Goal: Contribute content: Add original content to the website for others to see

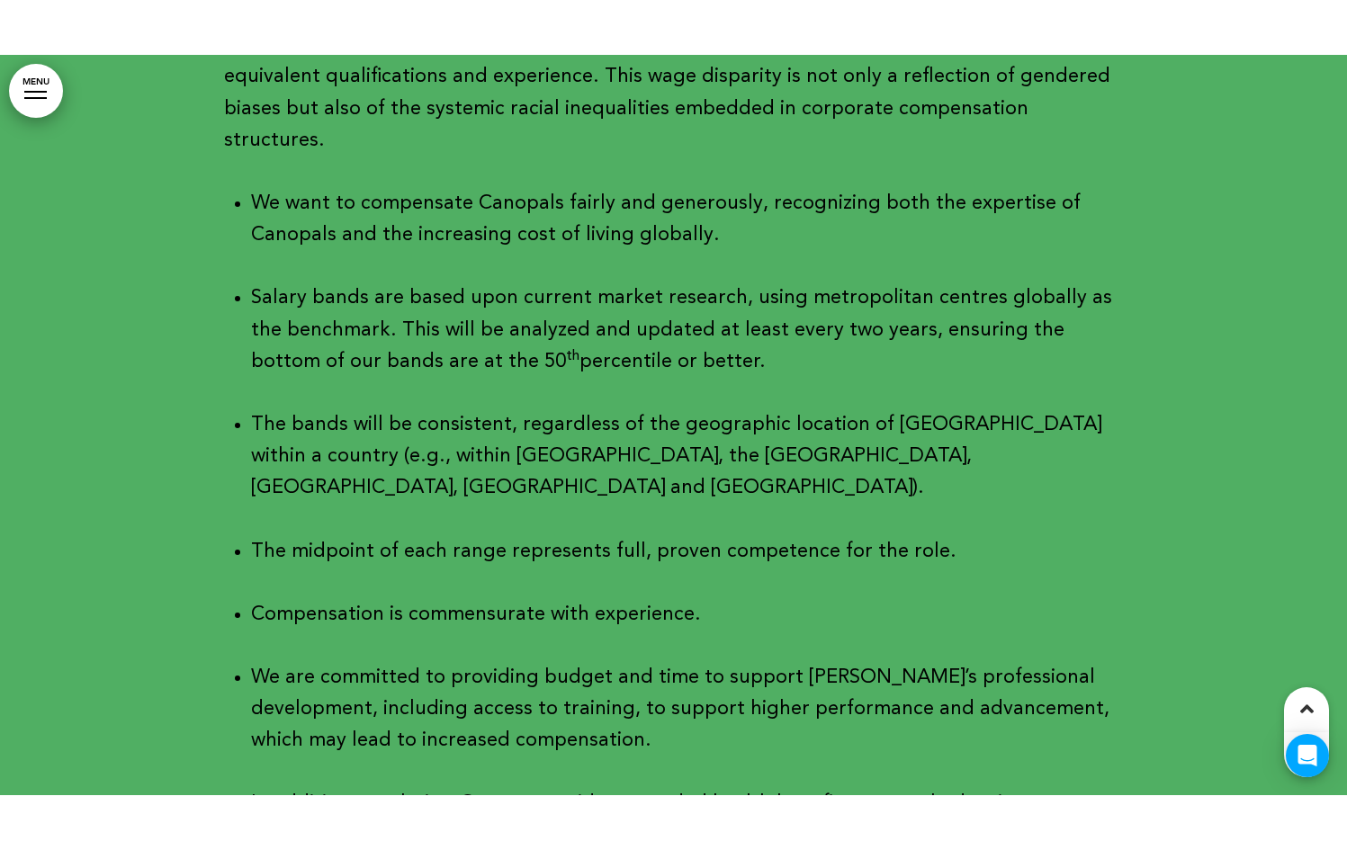
scroll to position [31687, 0]
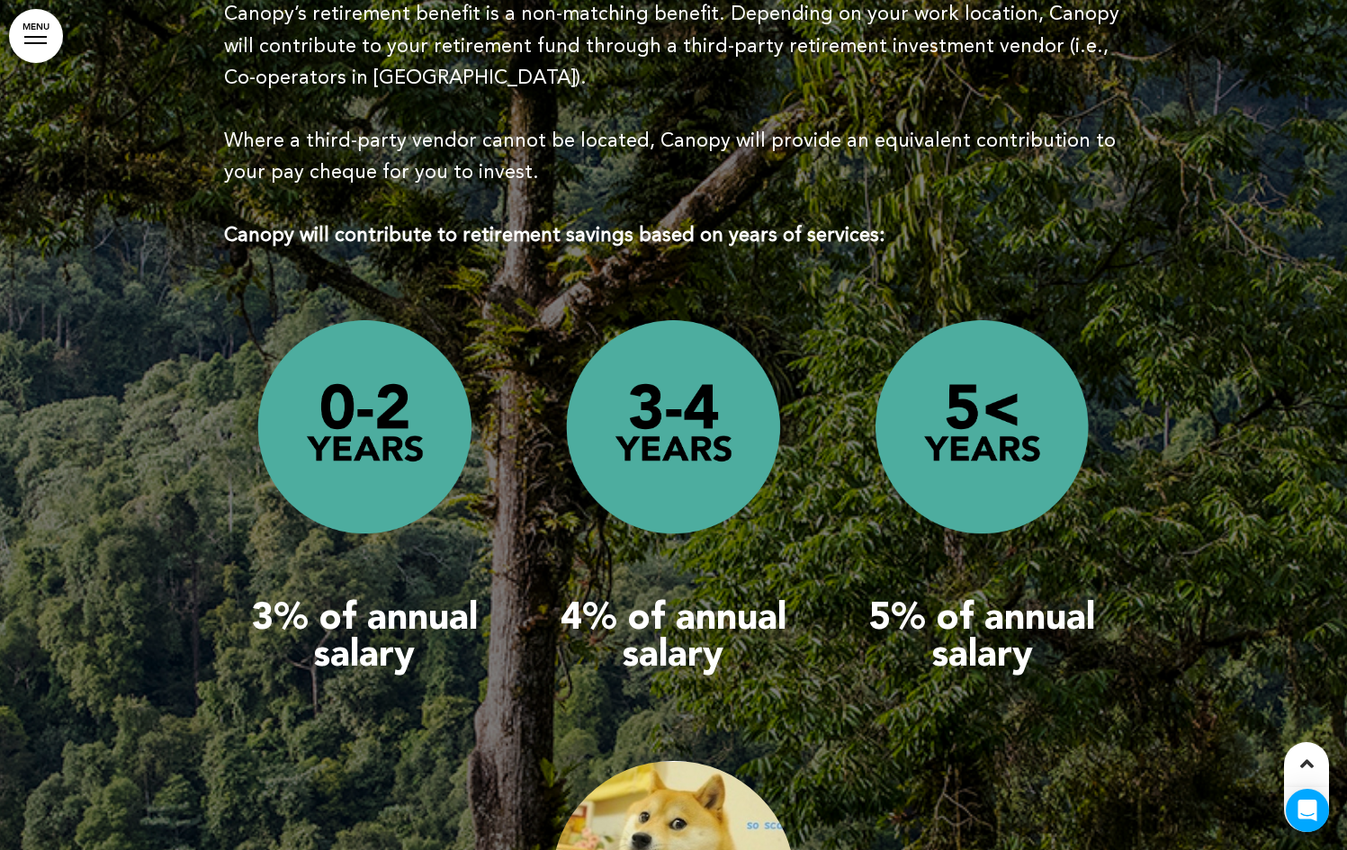
scroll to position [32694, 0]
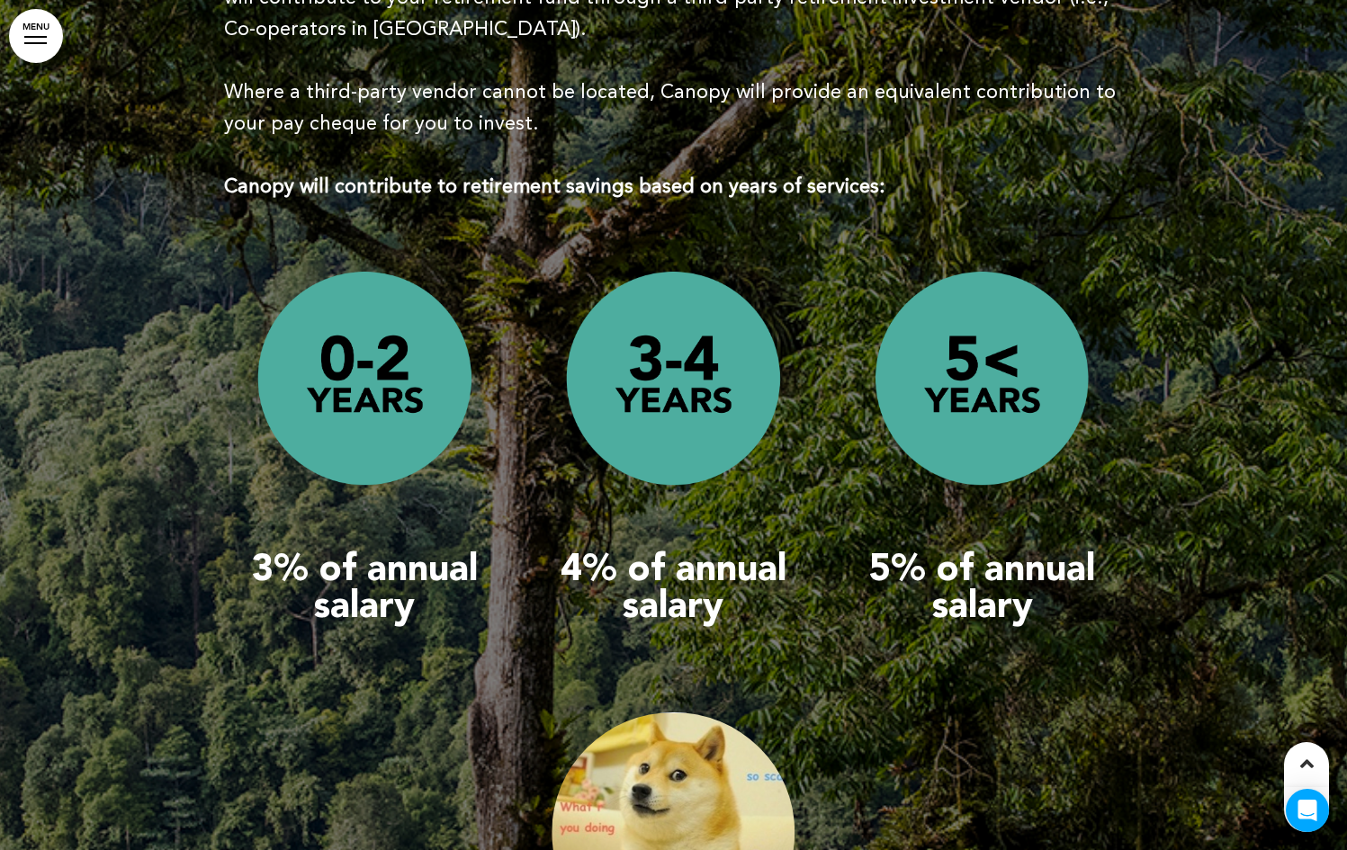
click at [754, 692] on img at bounding box center [673, 831] width 242 height 239
click at [711, 692] on img at bounding box center [673, 831] width 242 height 239
click at [351, 489] on div "3% of annual salary 4% of annual salary 5% of annual salary Lorem ipsum dolor s…" at bounding box center [673, 663] width 899 height 854
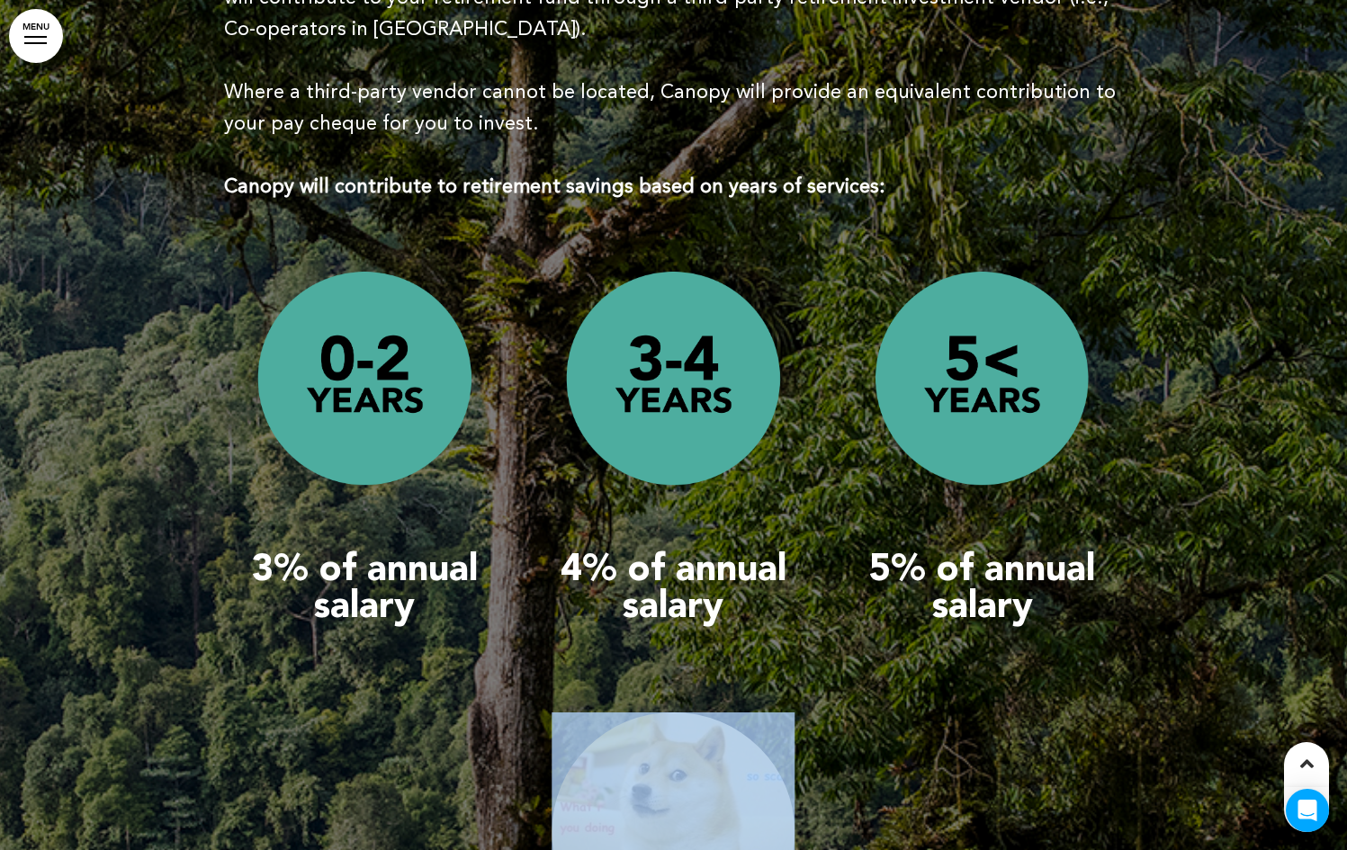
drag, startPoint x: 926, startPoint y: 554, endPoint x: 402, endPoint y: 479, distance: 529.8
click at [402, 479] on div "3% of annual salary 4% of annual salary 5% of annual salary Lorem ipsum dolor s…" at bounding box center [673, 663] width 899 height 854
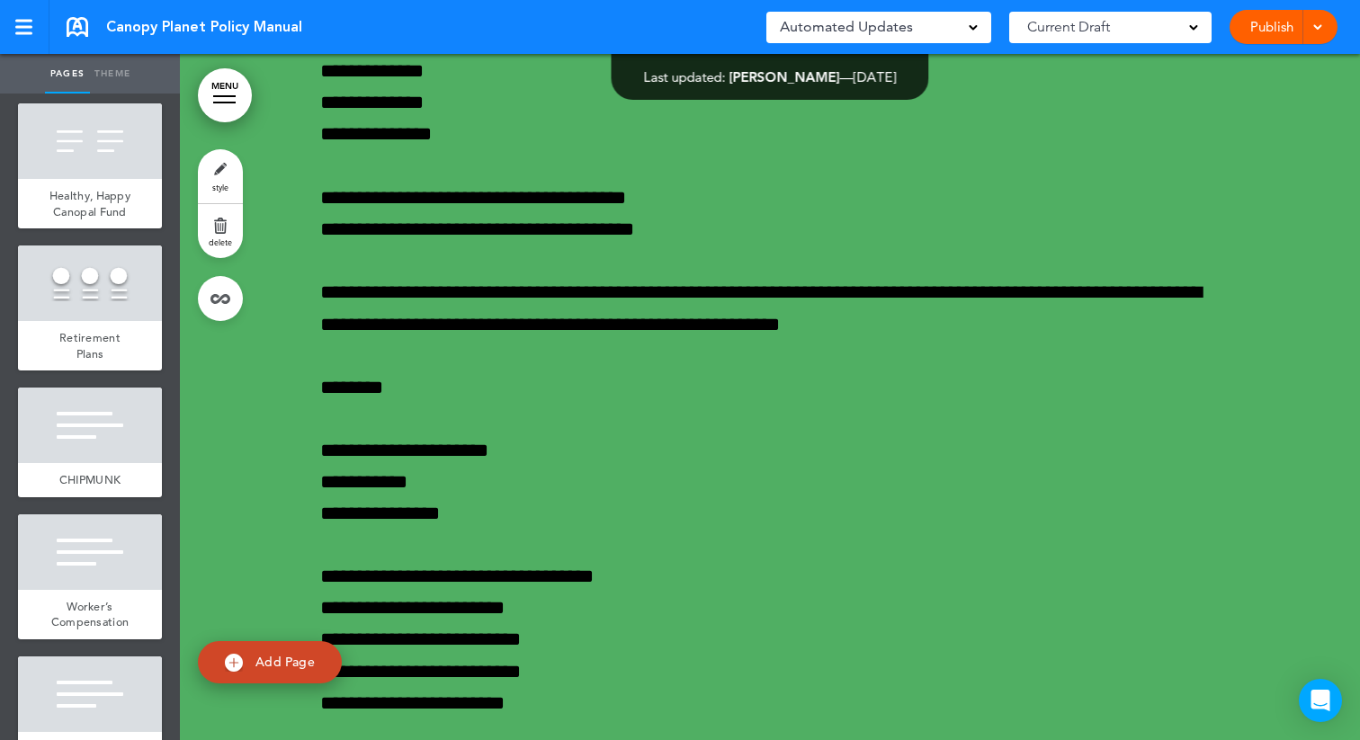
scroll to position [31497, 0]
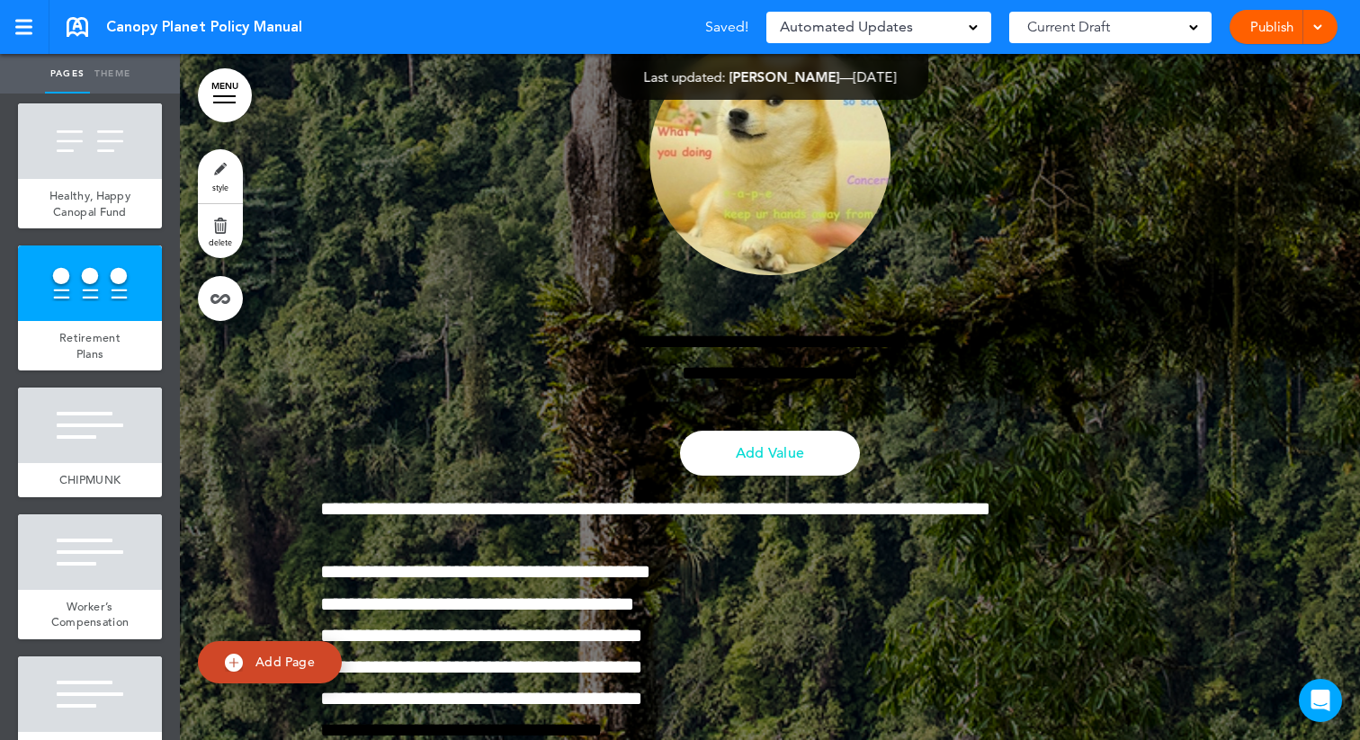
click at [955, 324] on div "**********" at bounding box center [769, 40] width 899 height 1699
click at [1017, 348] on div "**********" at bounding box center [769, 40] width 899 height 1699
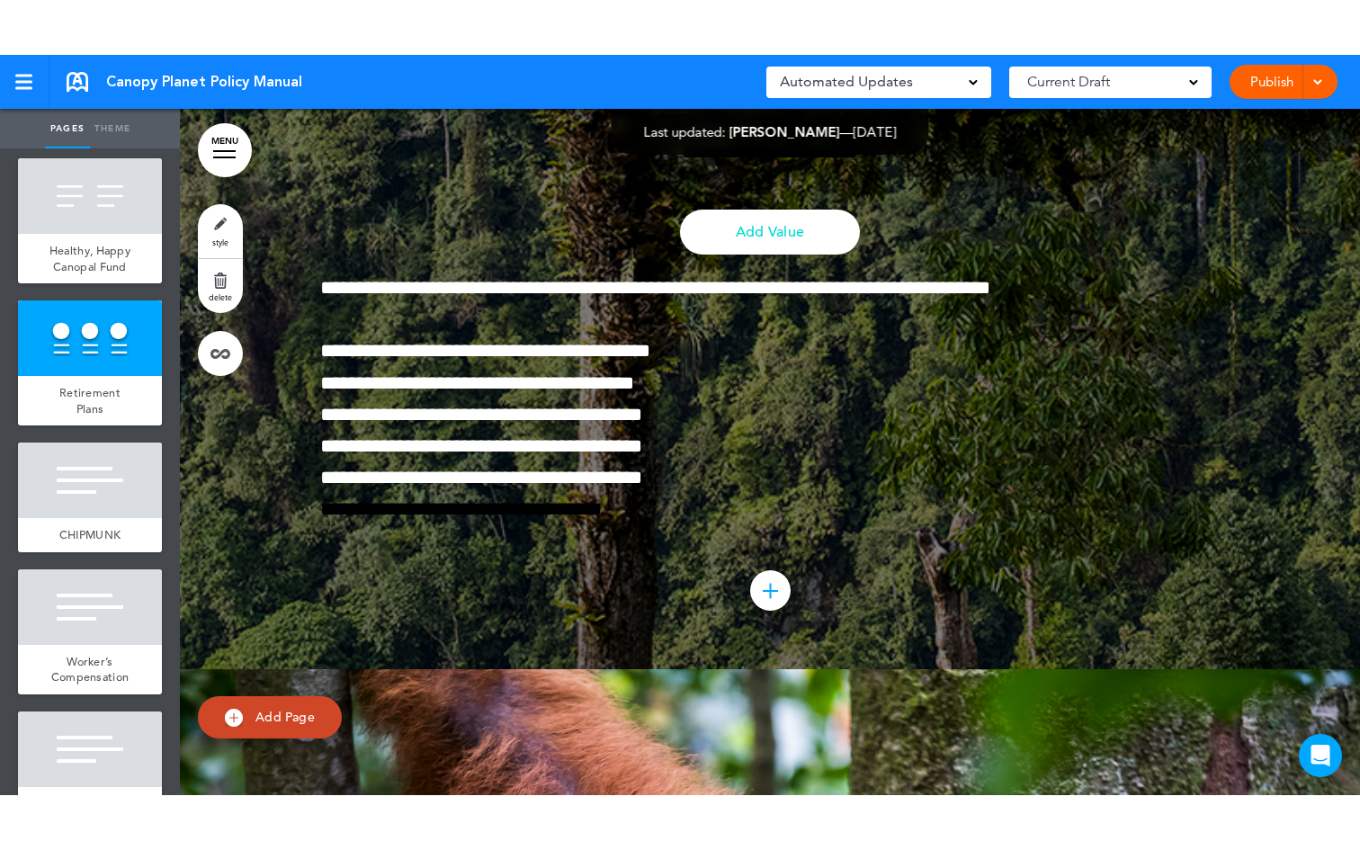
scroll to position [31785, 0]
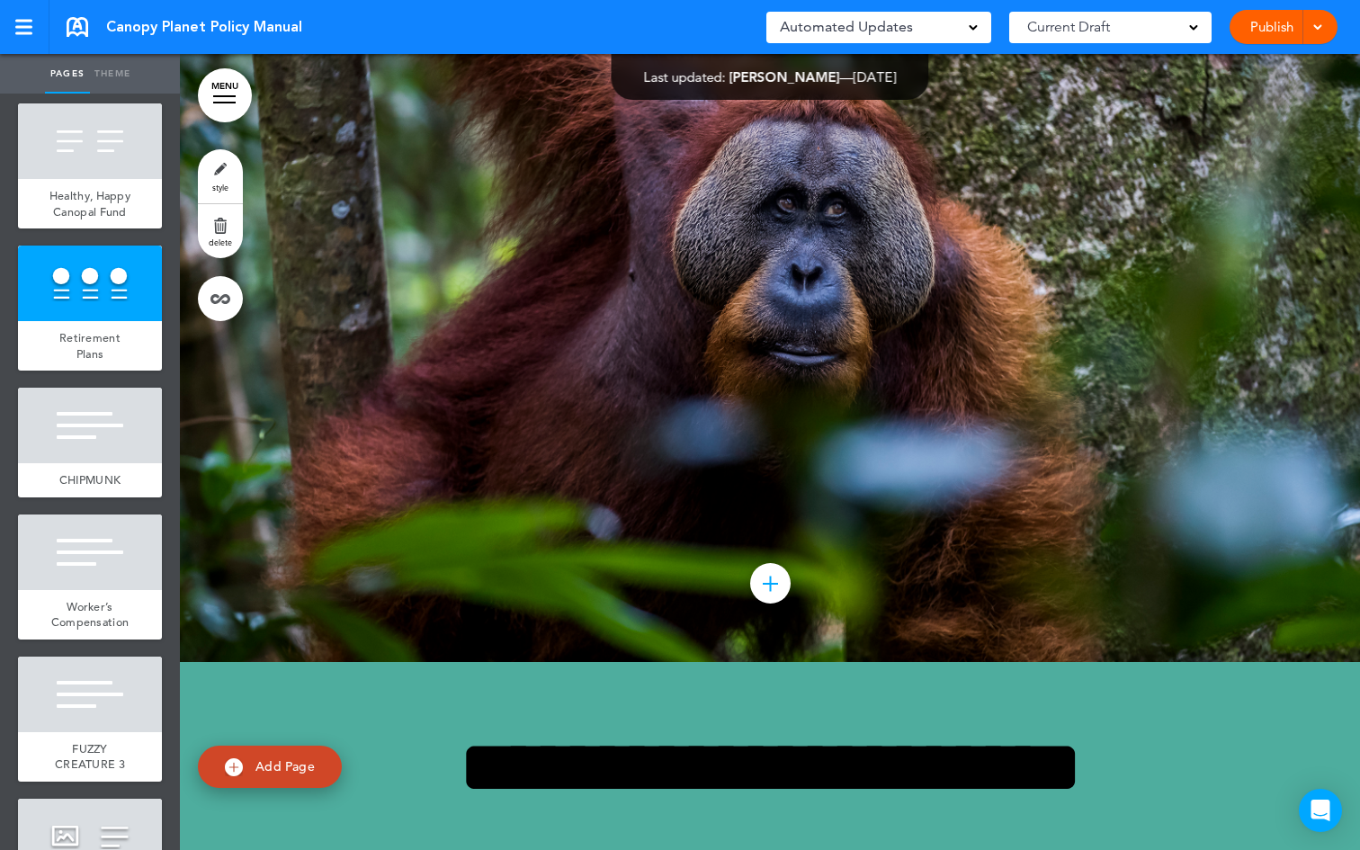
scroll to position [32540, 0]
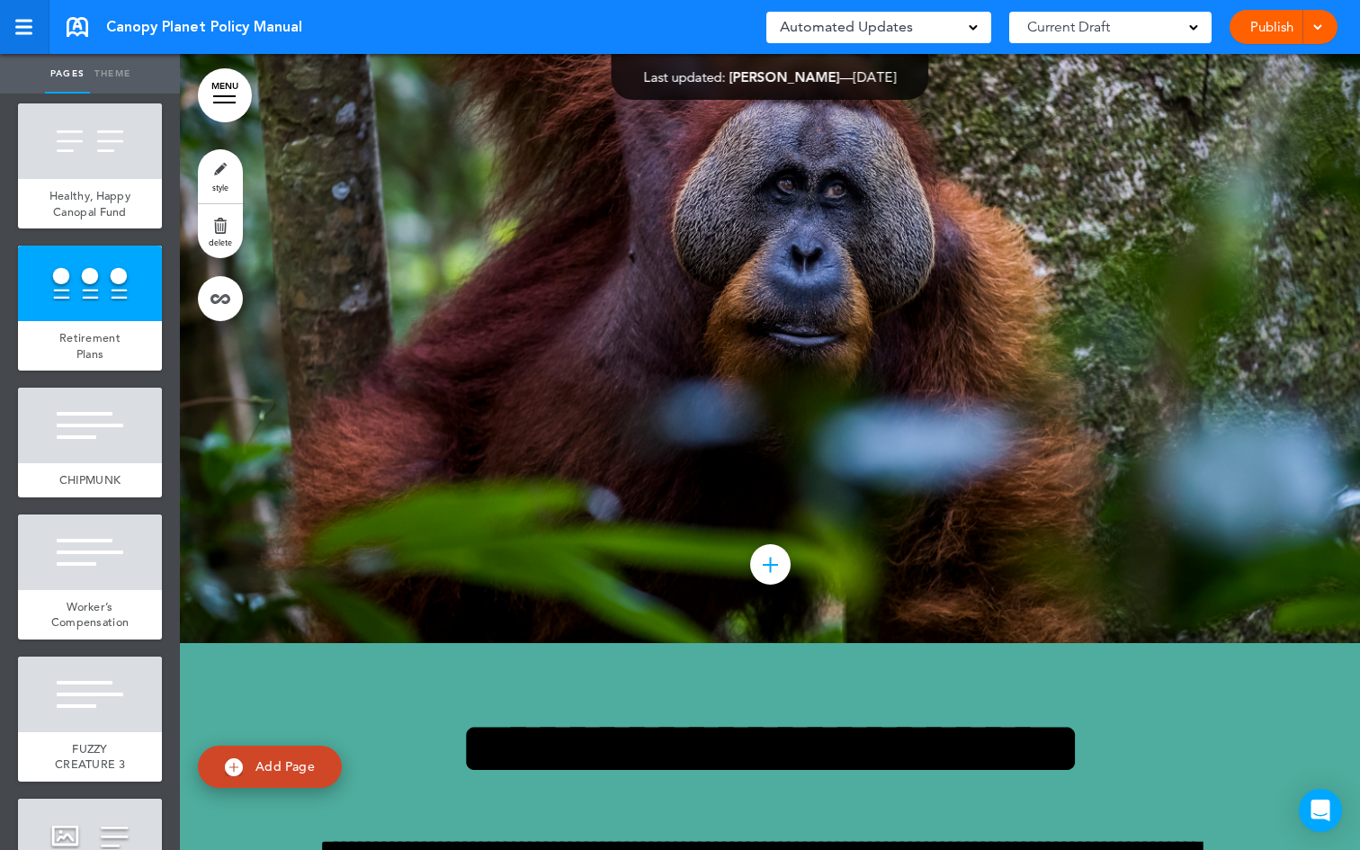
click at [31, 20] on div at bounding box center [23, 21] width 17 height 3
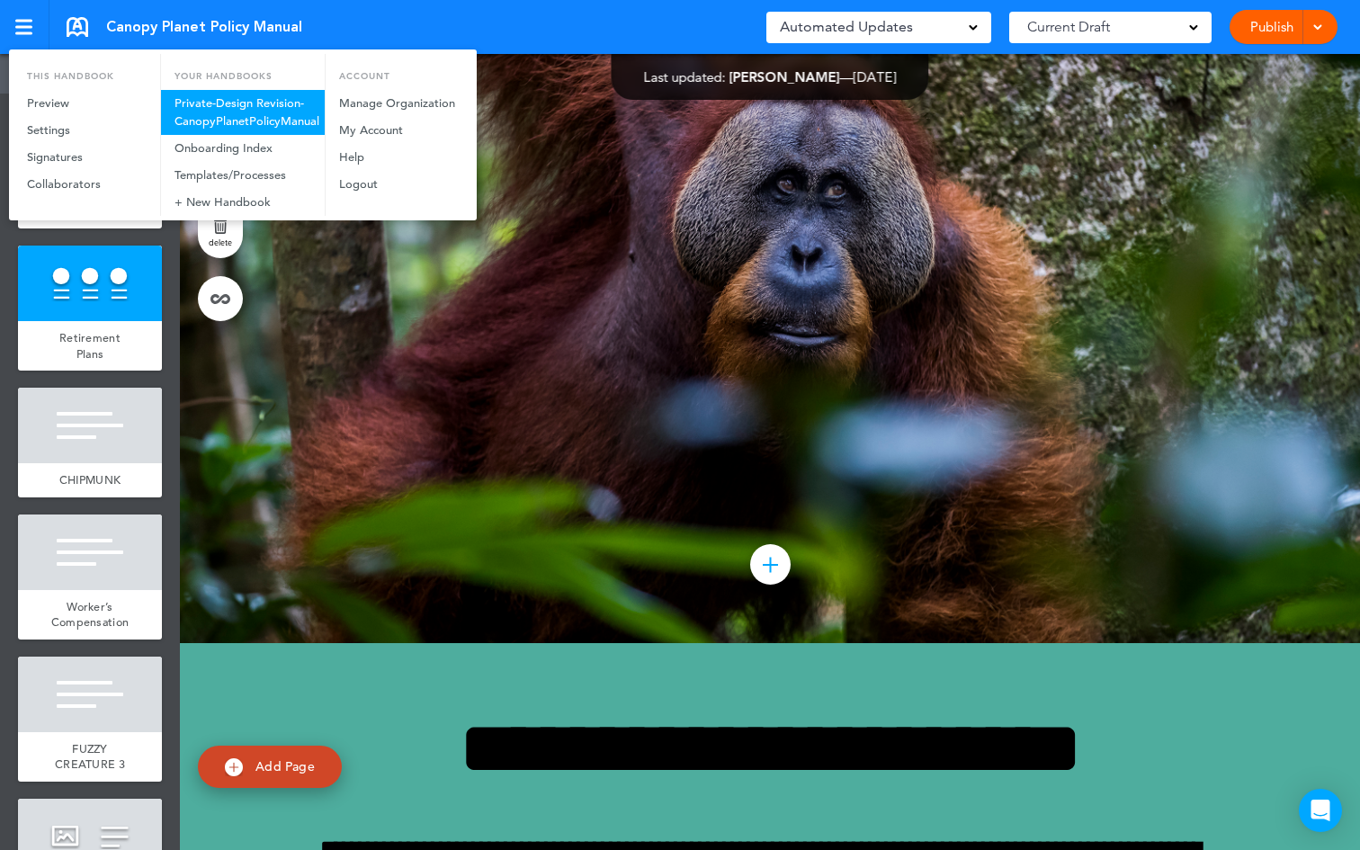
click at [229, 123] on link "Private-Design Revision-CanopyPlanetPolicyManual" at bounding box center [243, 112] width 164 height 45
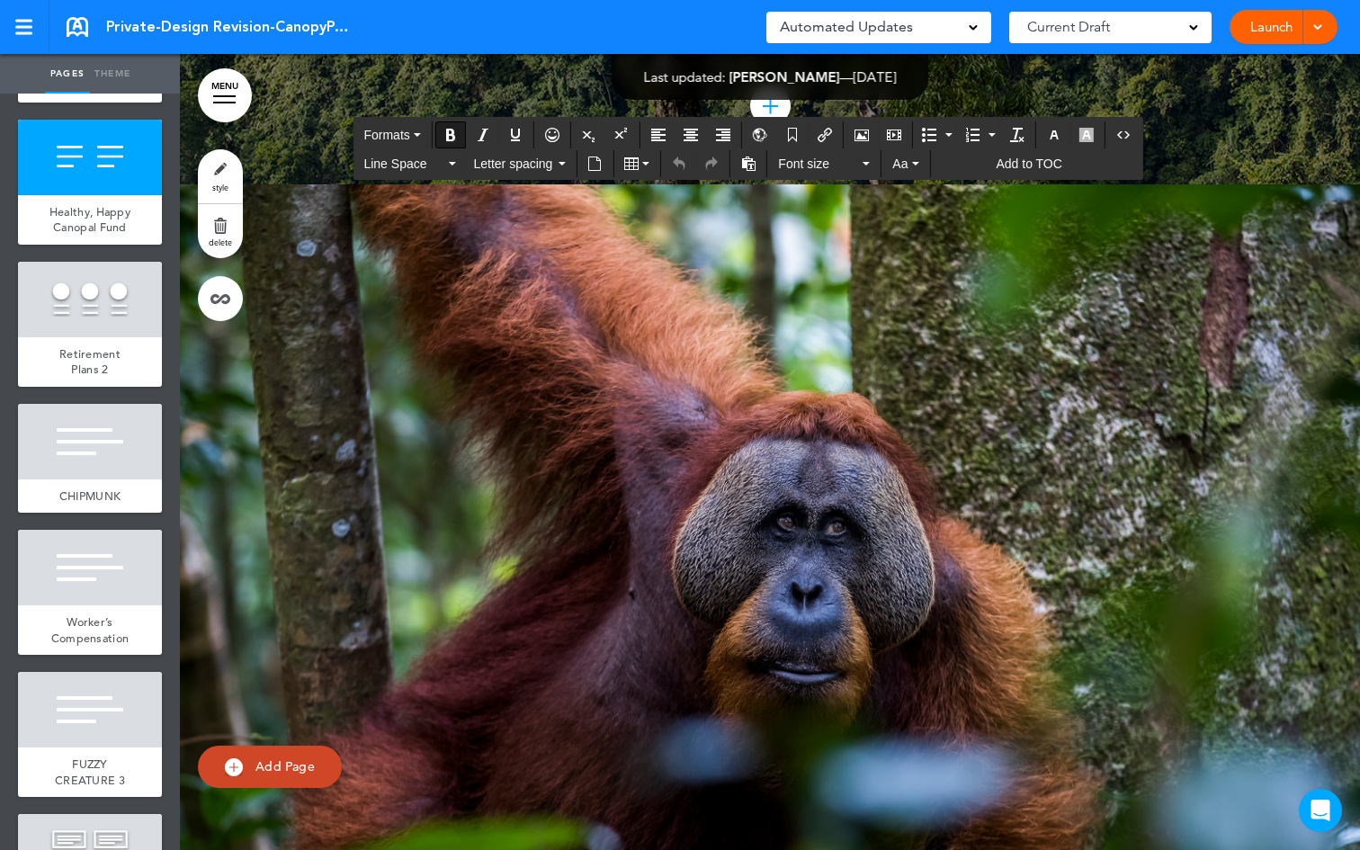
scroll to position [22720, 0]
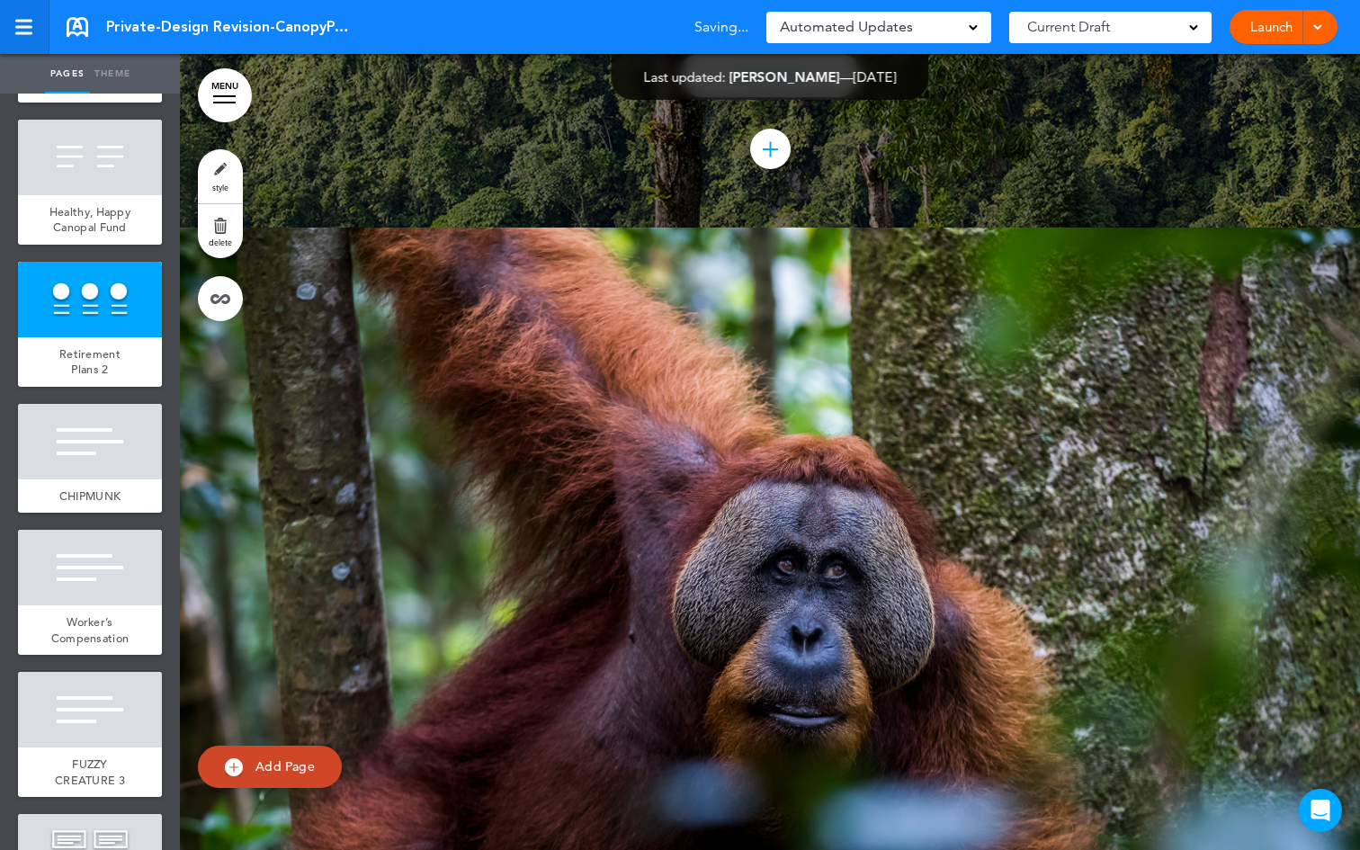
click at [29, 31] on div at bounding box center [23, 27] width 16 height 15
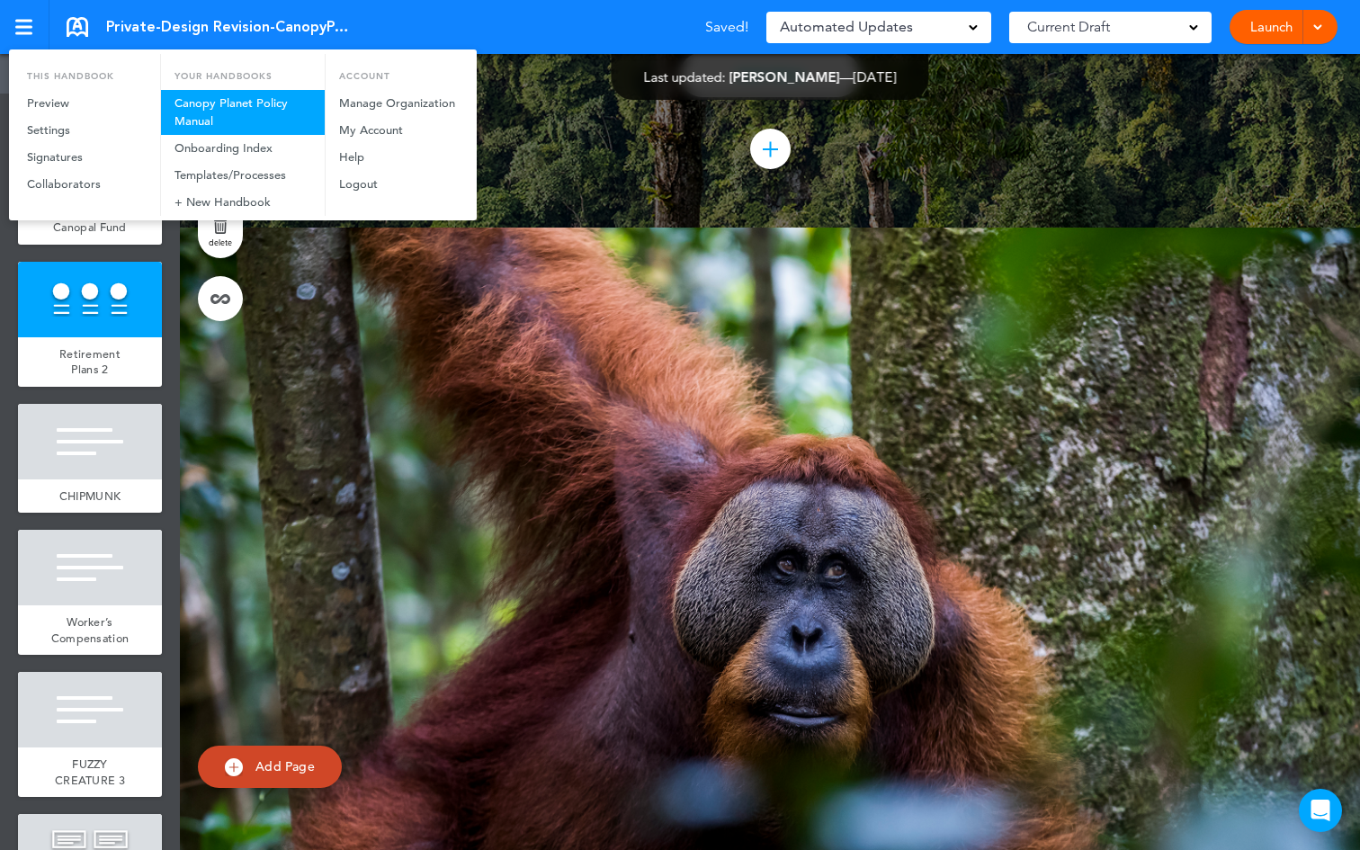
click at [229, 108] on link "Canopy Planet Policy Manual" at bounding box center [243, 112] width 164 height 45
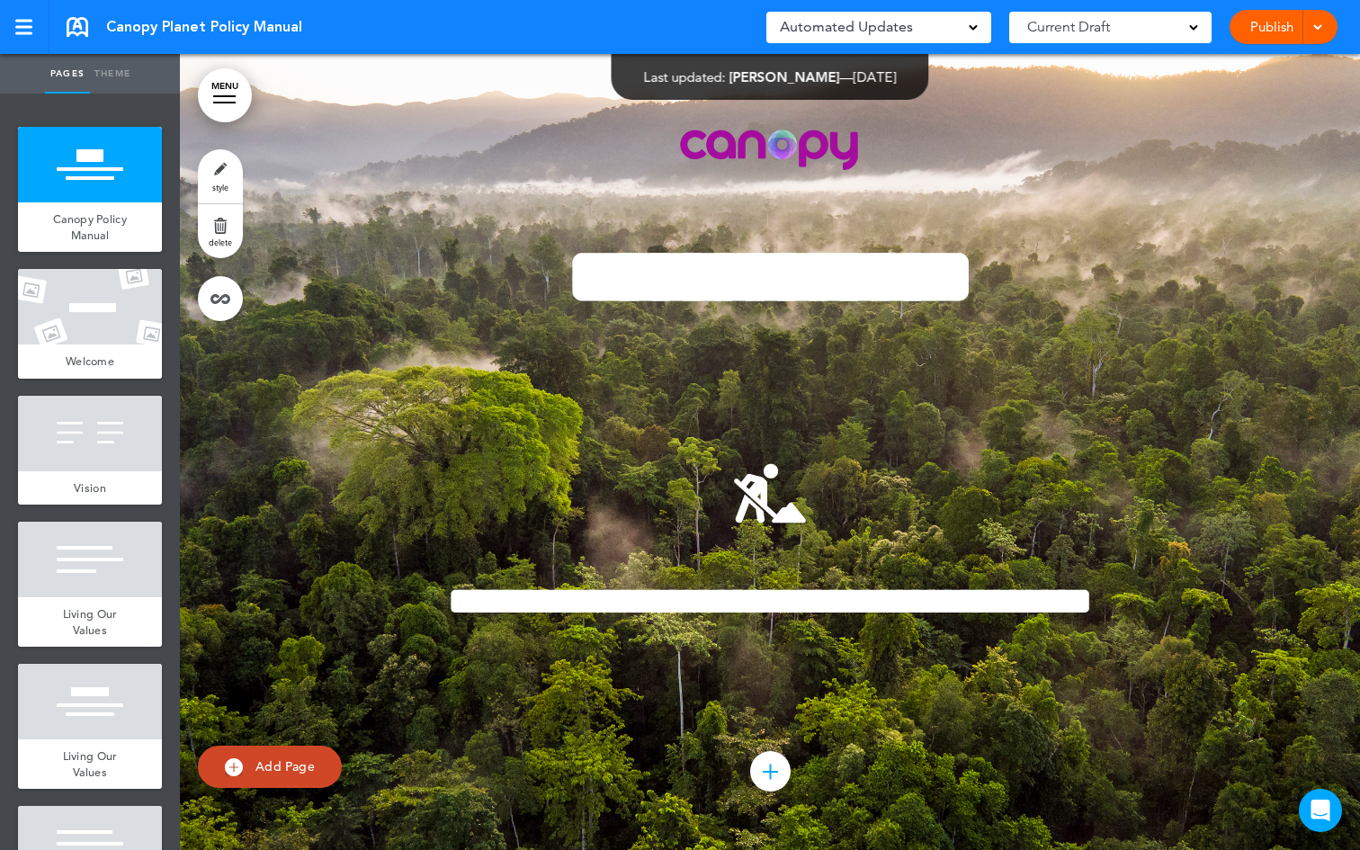
click at [225, 99] on link "MENU" at bounding box center [225, 95] width 54 height 54
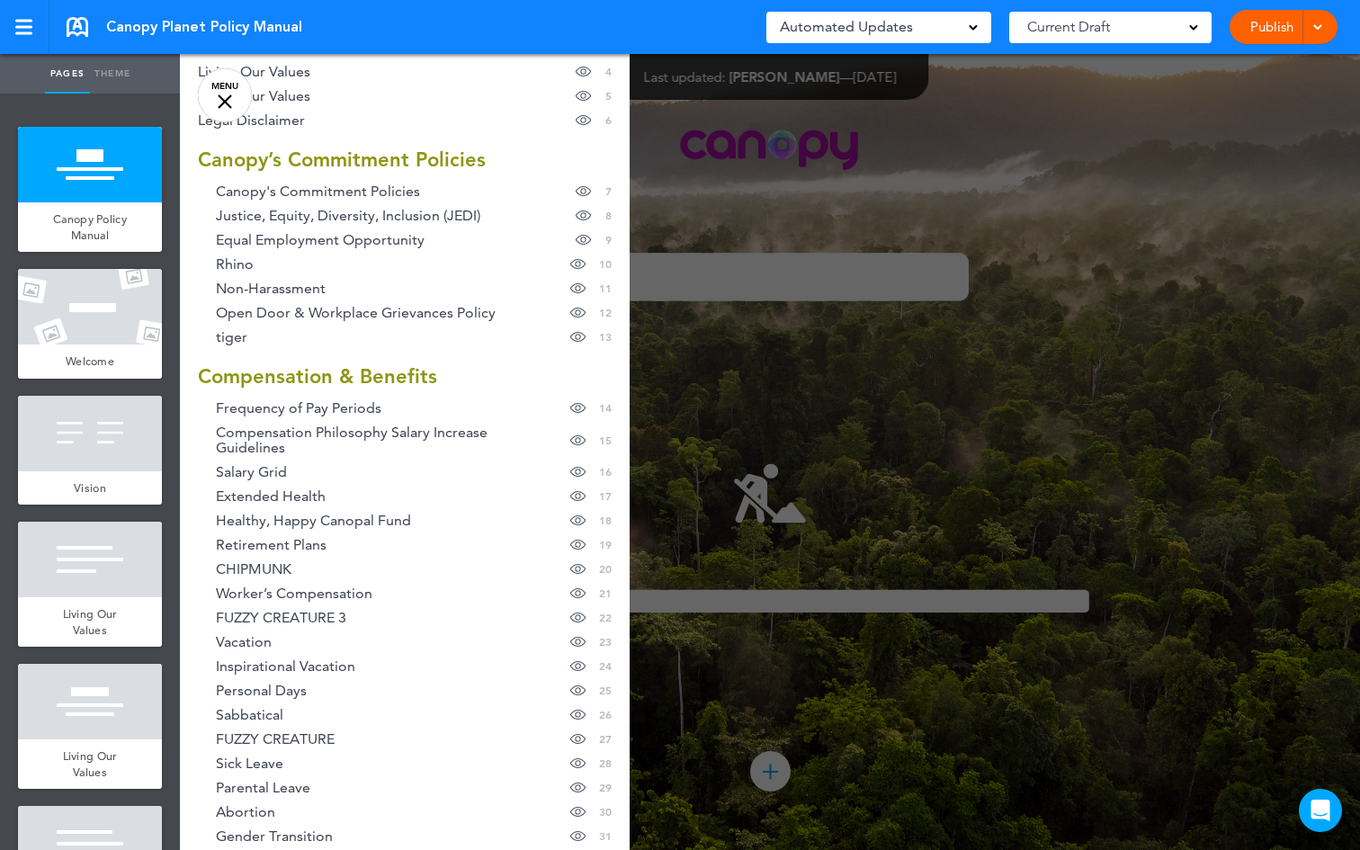
scroll to position [174, 0]
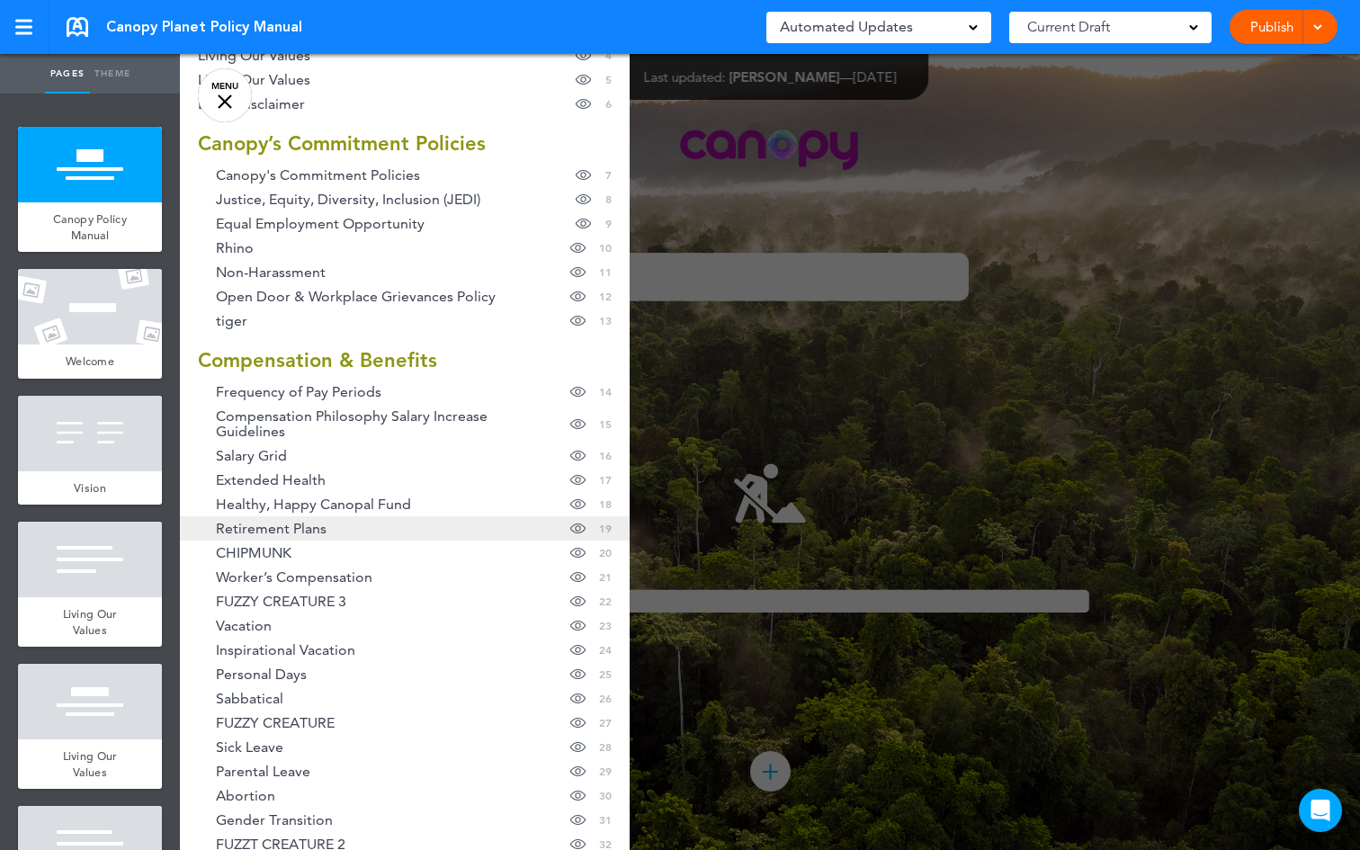
click at [240, 521] on span "Retirement Plans" at bounding box center [271, 528] width 111 height 15
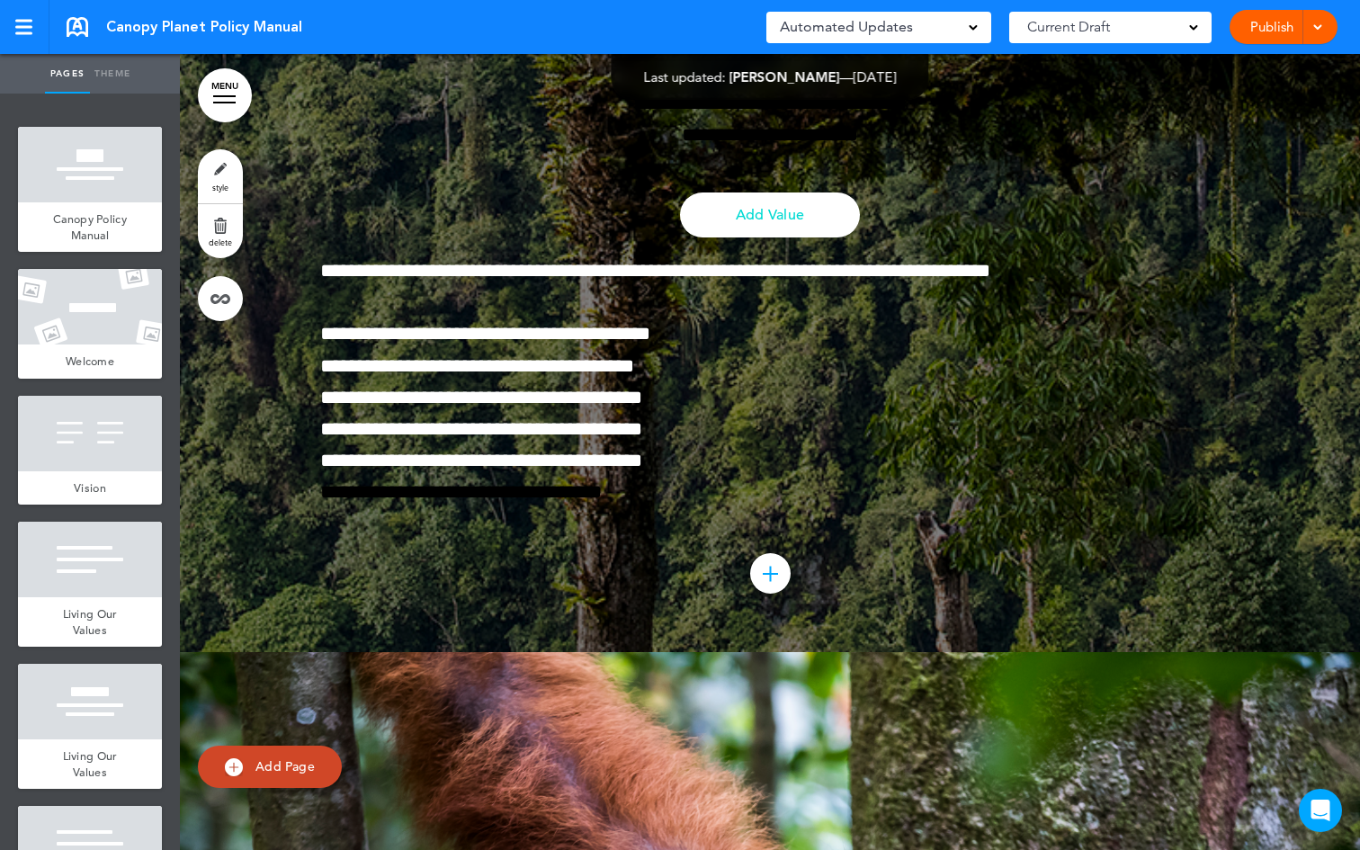
scroll to position [31735, 0]
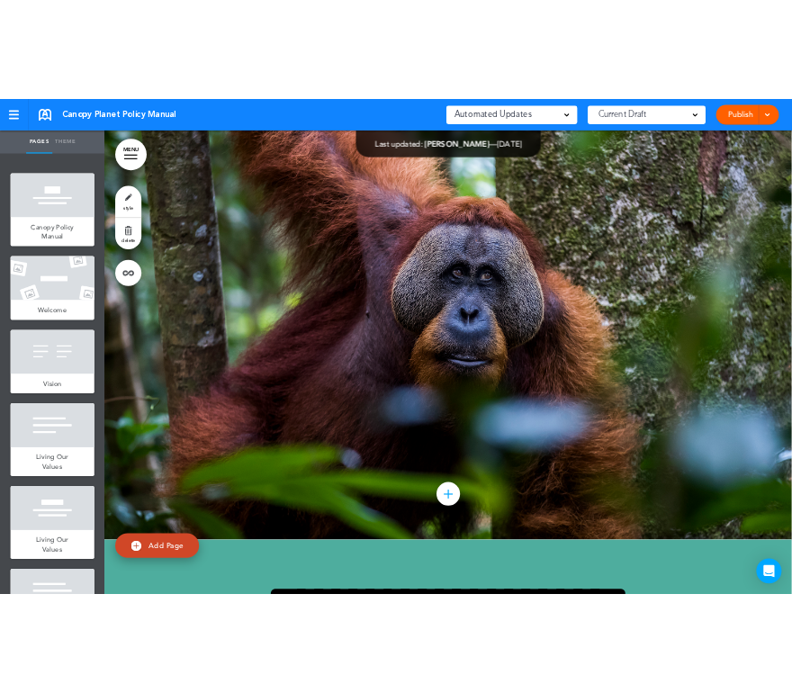
scroll to position [32419, 0]
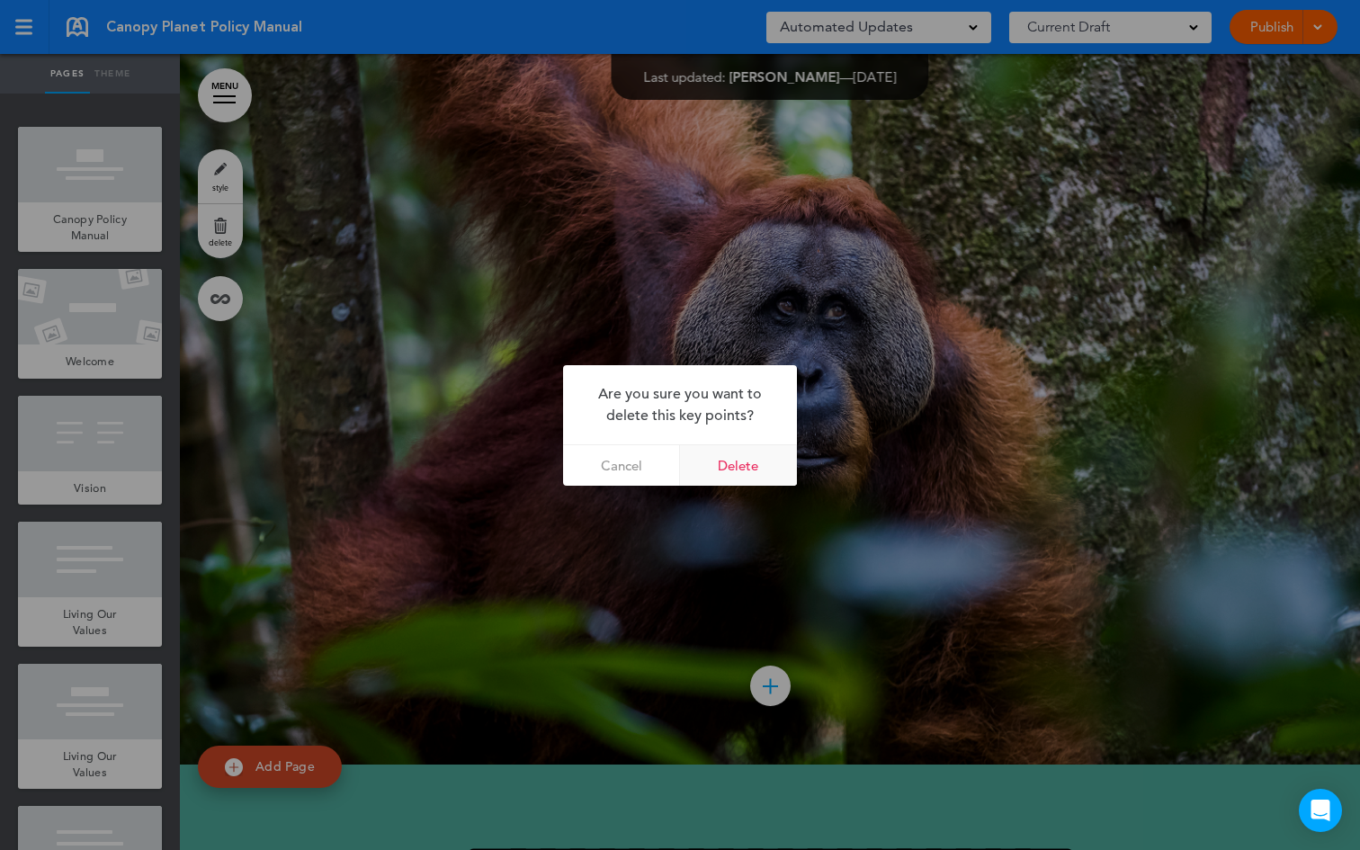
click at [743, 461] on link "Delete" at bounding box center [738, 465] width 117 height 40
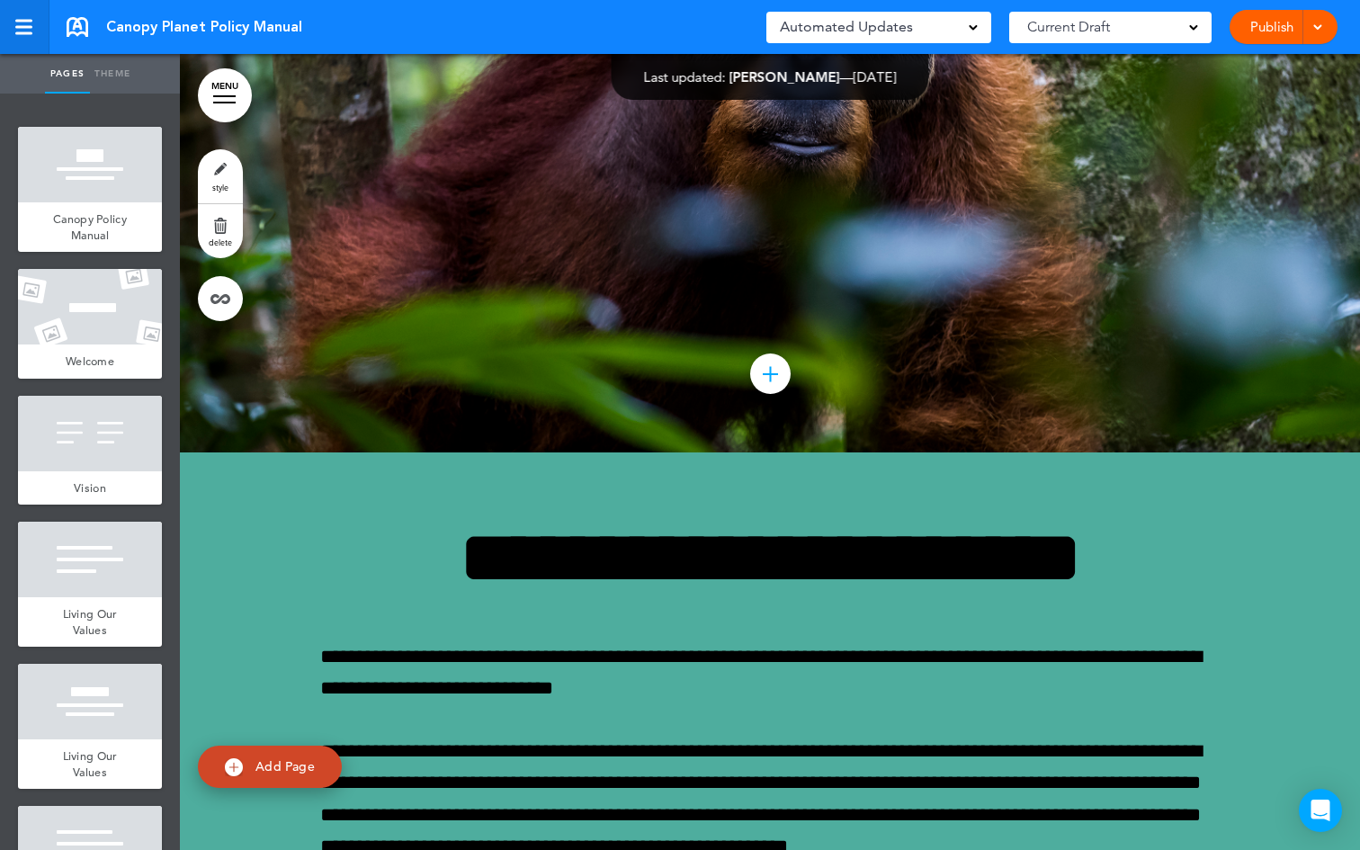
scroll to position [32343, 0]
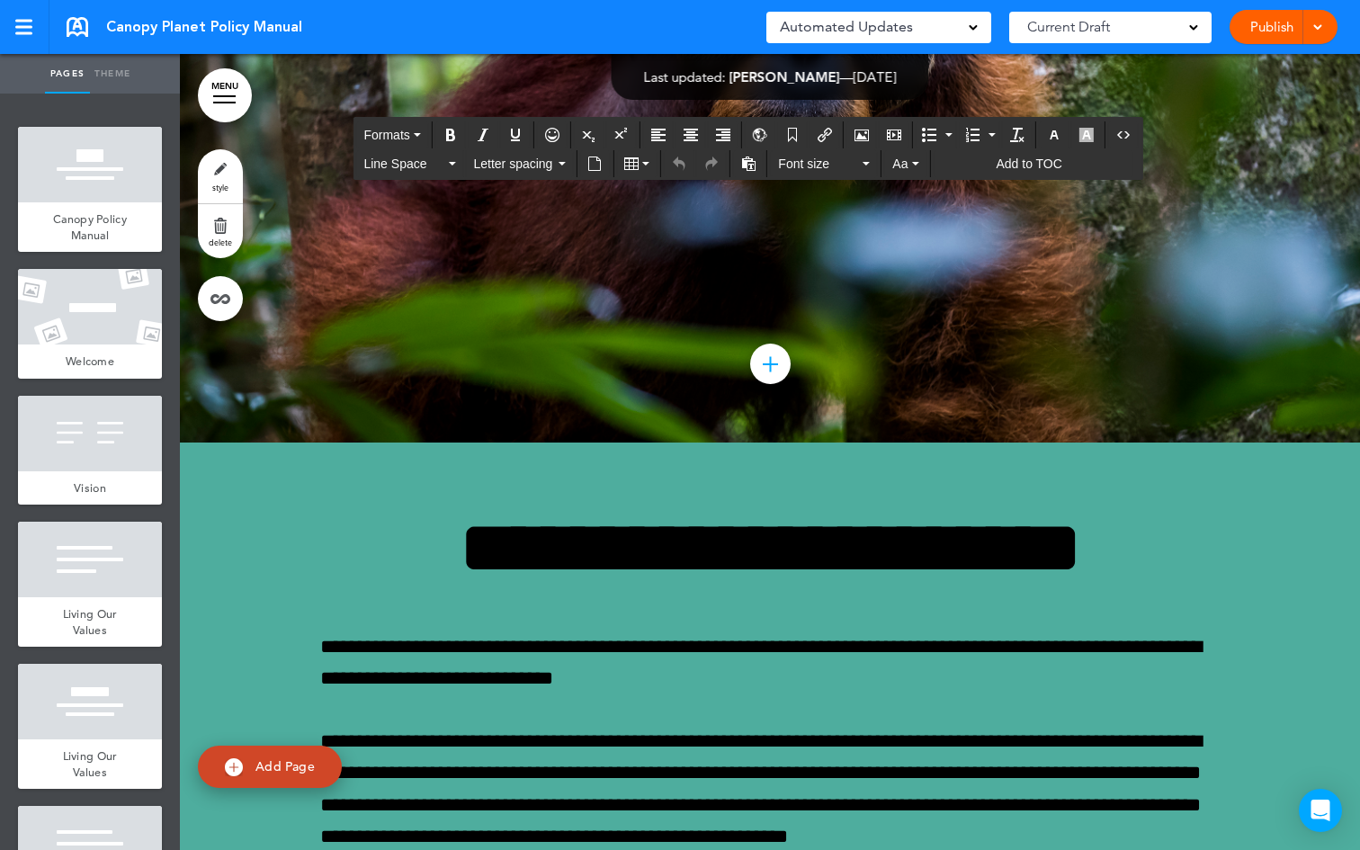
drag, startPoint x: 685, startPoint y: 686, endPoint x: 314, endPoint y: 693, distance: 371.5
click at [1060, 131] on icon "button" at bounding box center [1054, 135] width 14 height 14
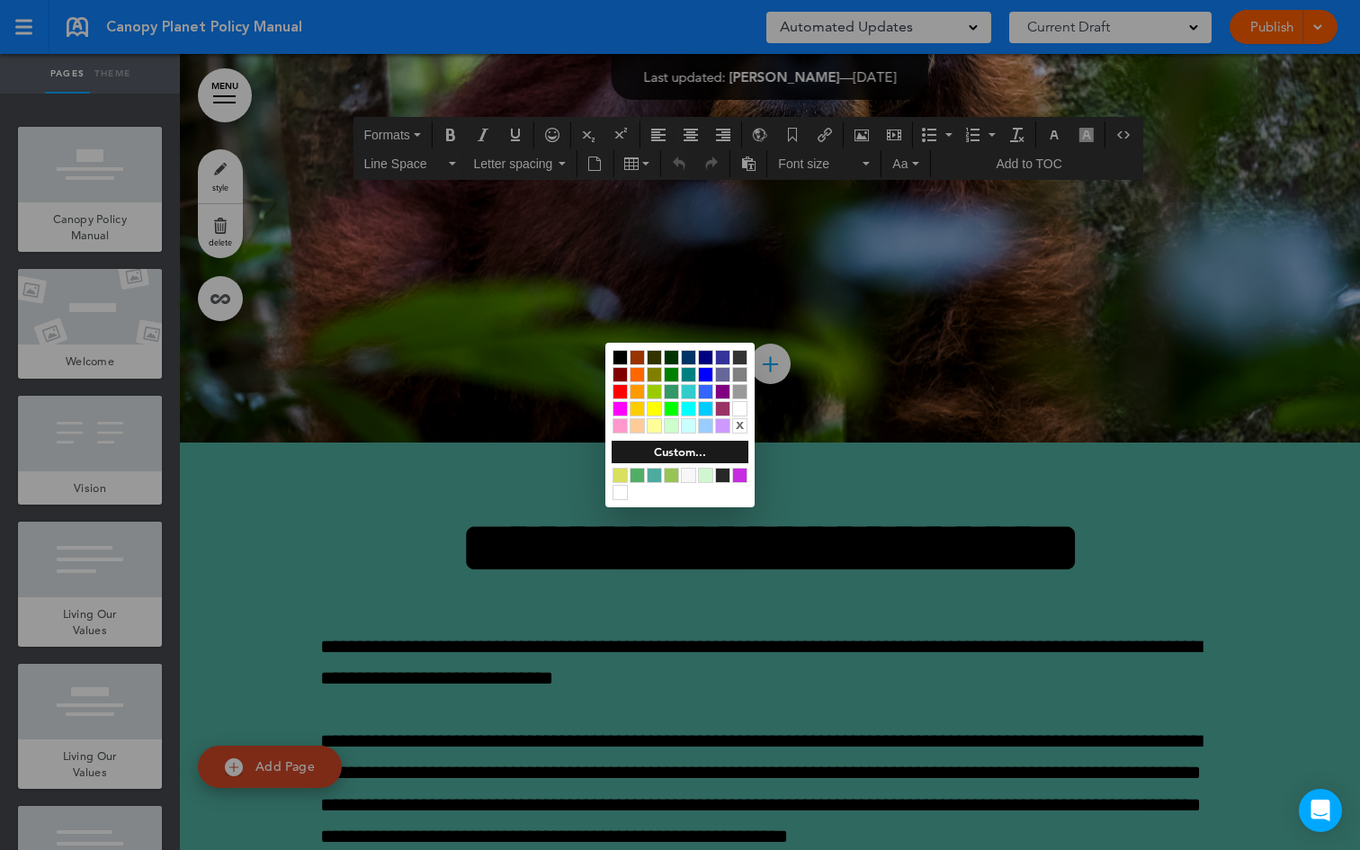
click at [739, 411] on div at bounding box center [739, 408] width 15 height 15
click at [878, 537] on div at bounding box center [680, 425] width 1360 height 850
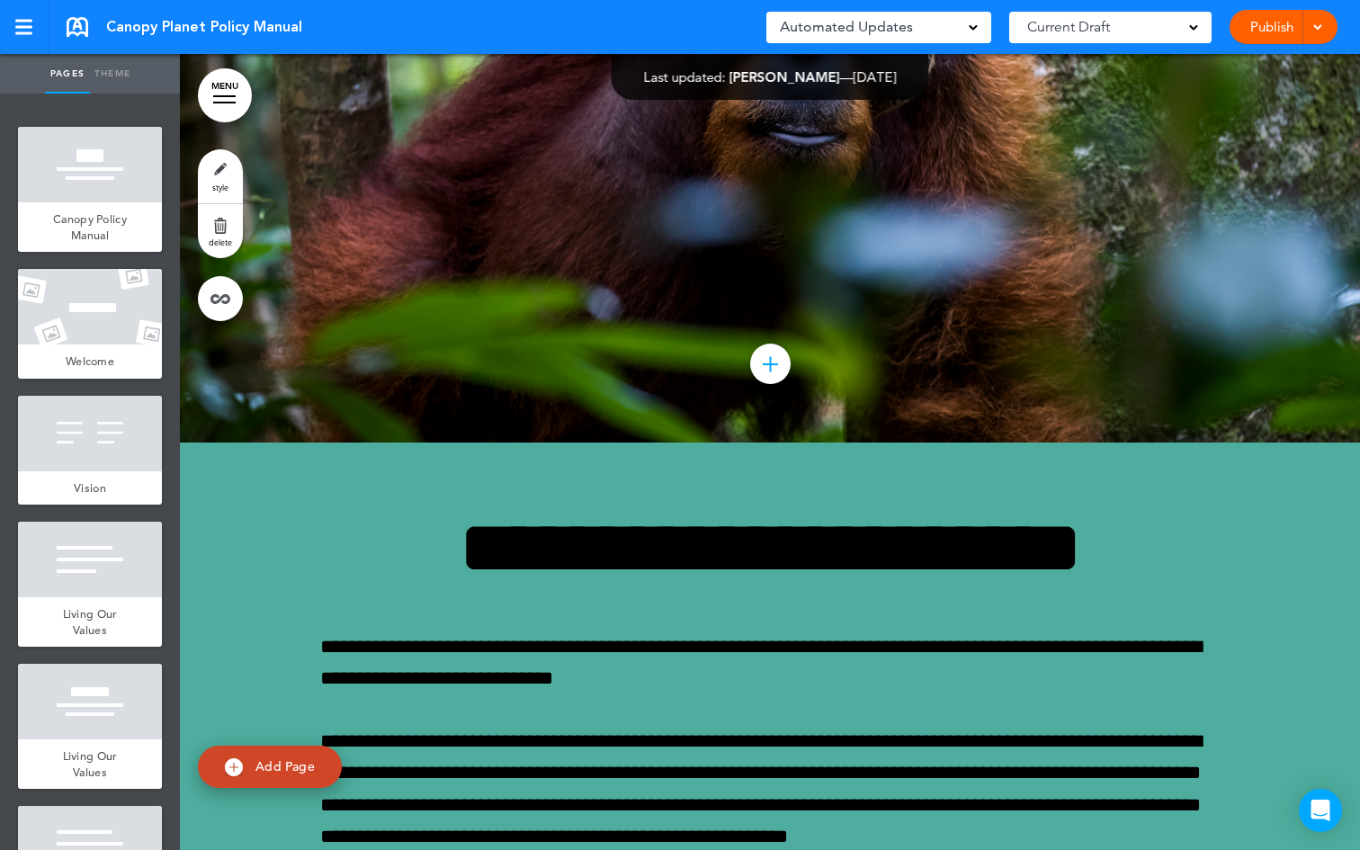
click at [1272, 31] on link "Publish" at bounding box center [1271, 27] width 57 height 34
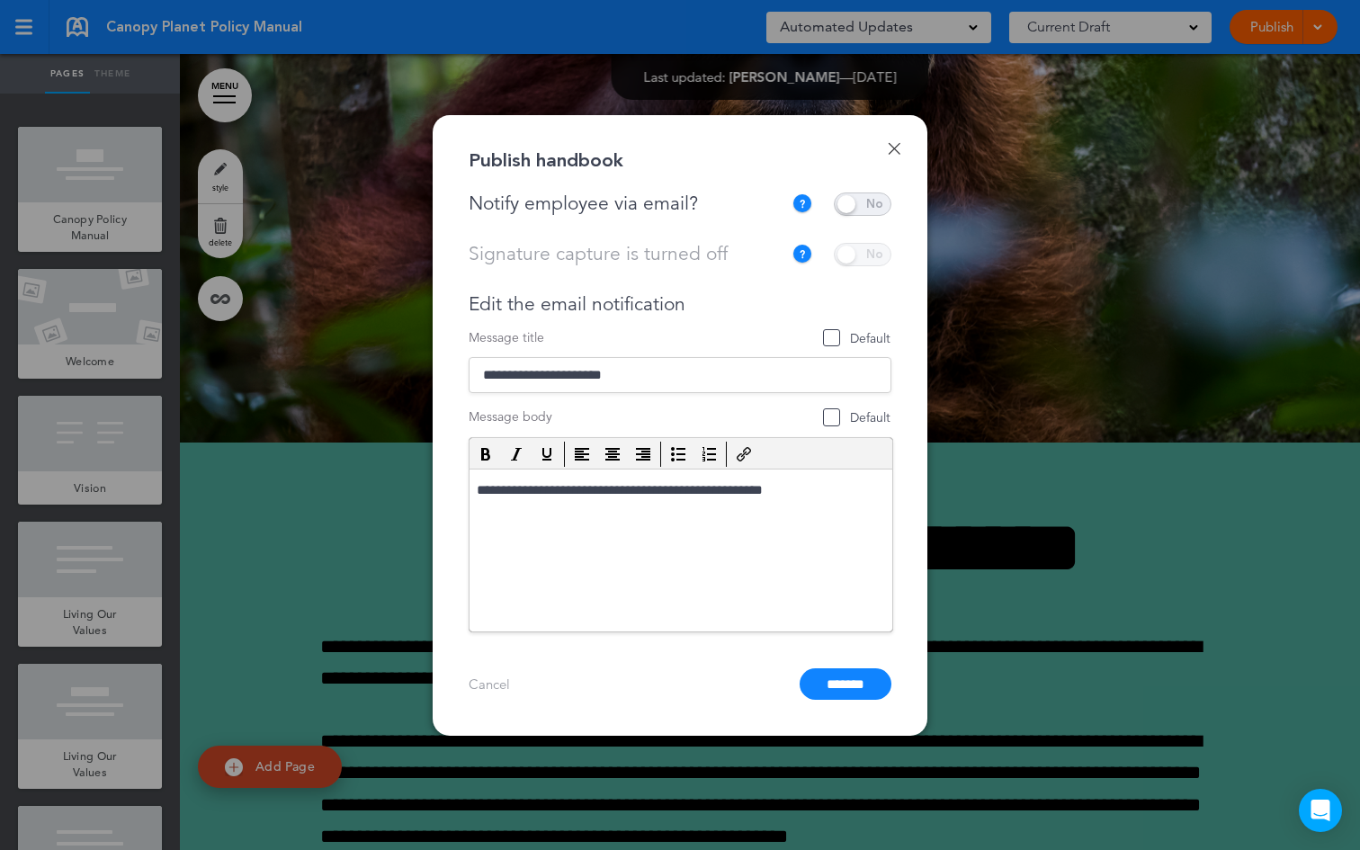
click at [848, 207] on span at bounding box center [863, 203] width 58 height 23
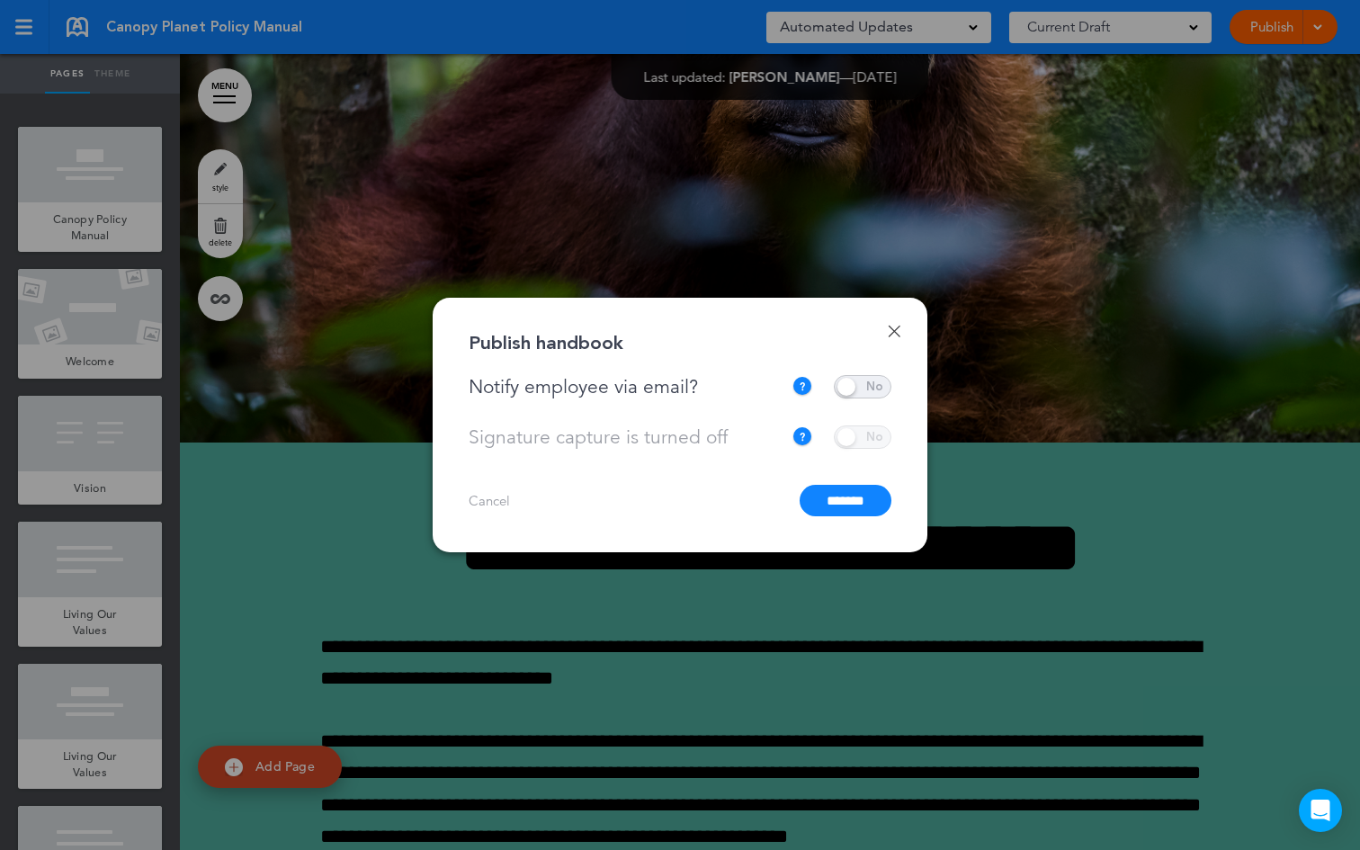
click at [835, 511] on input "*******" at bounding box center [846, 500] width 92 height 31
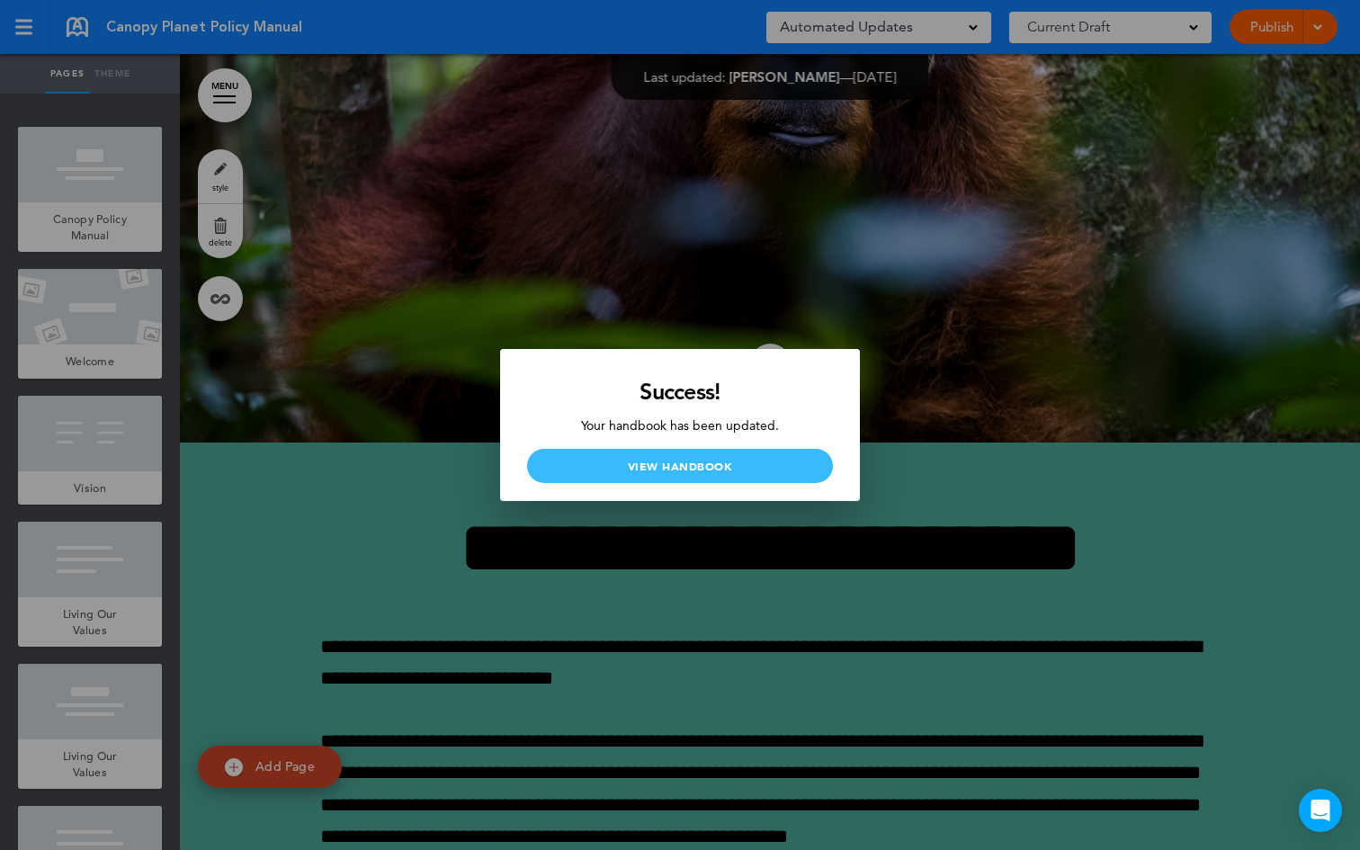
click at [758, 478] on link "View Handbook" at bounding box center [680, 466] width 306 height 34
click at [667, 471] on link "View Handbook" at bounding box center [680, 466] width 306 height 34
click at [598, 233] on div at bounding box center [680, 425] width 1360 height 850
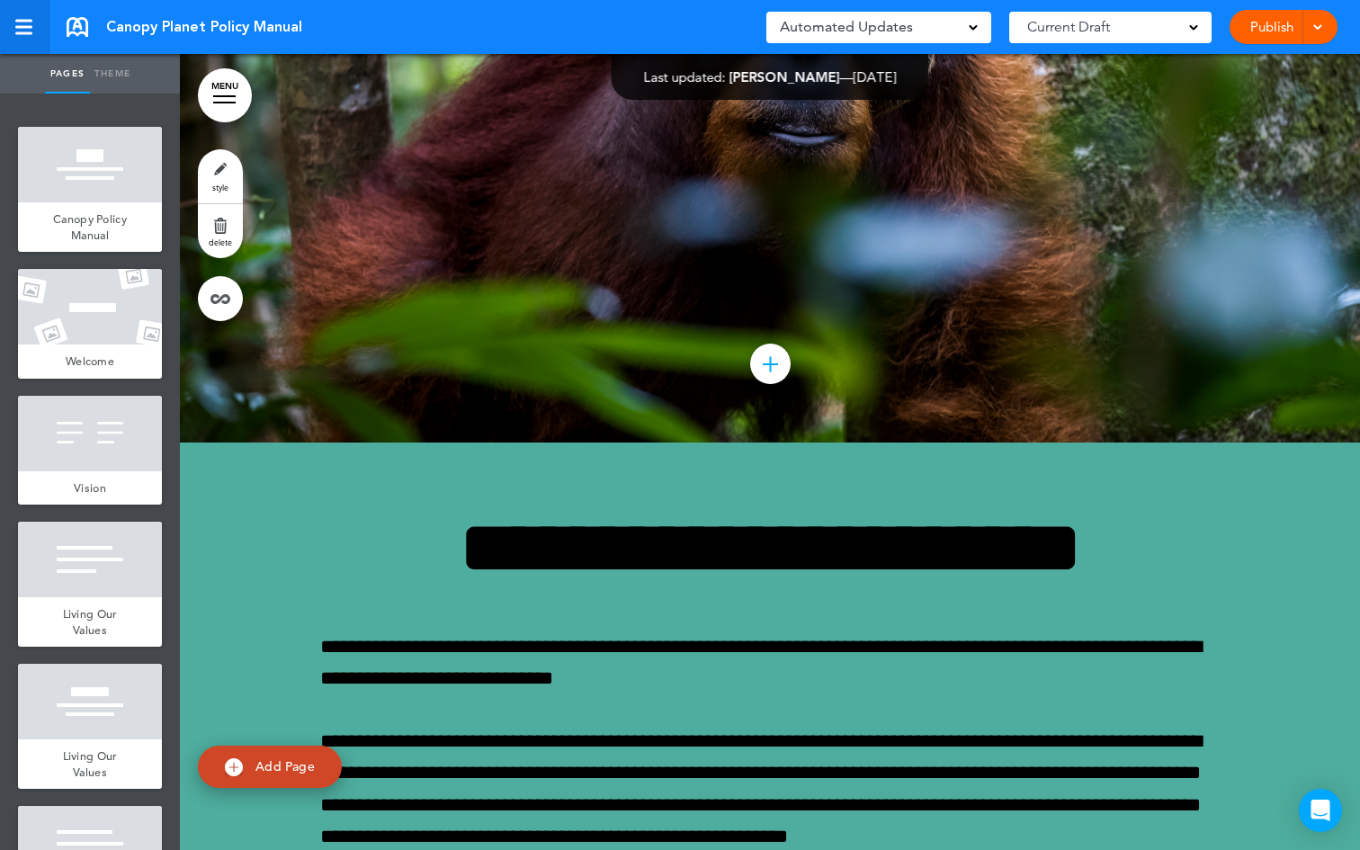
click at [38, 37] on link at bounding box center [24, 27] width 49 height 54
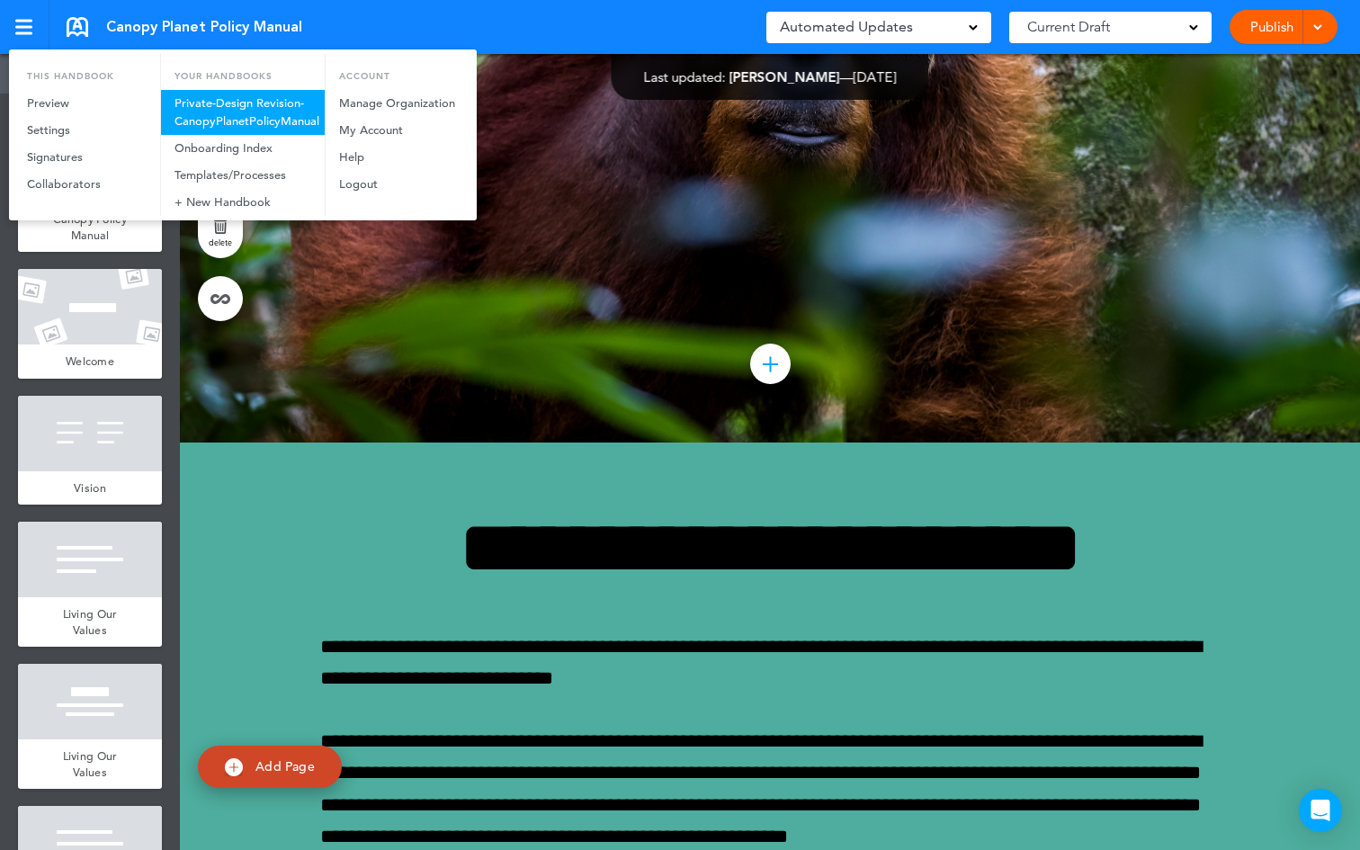
click at [219, 135] on link "Private-Design Revision-CanopyPlanetPolicyManual" at bounding box center [243, 112] width 164 height 45
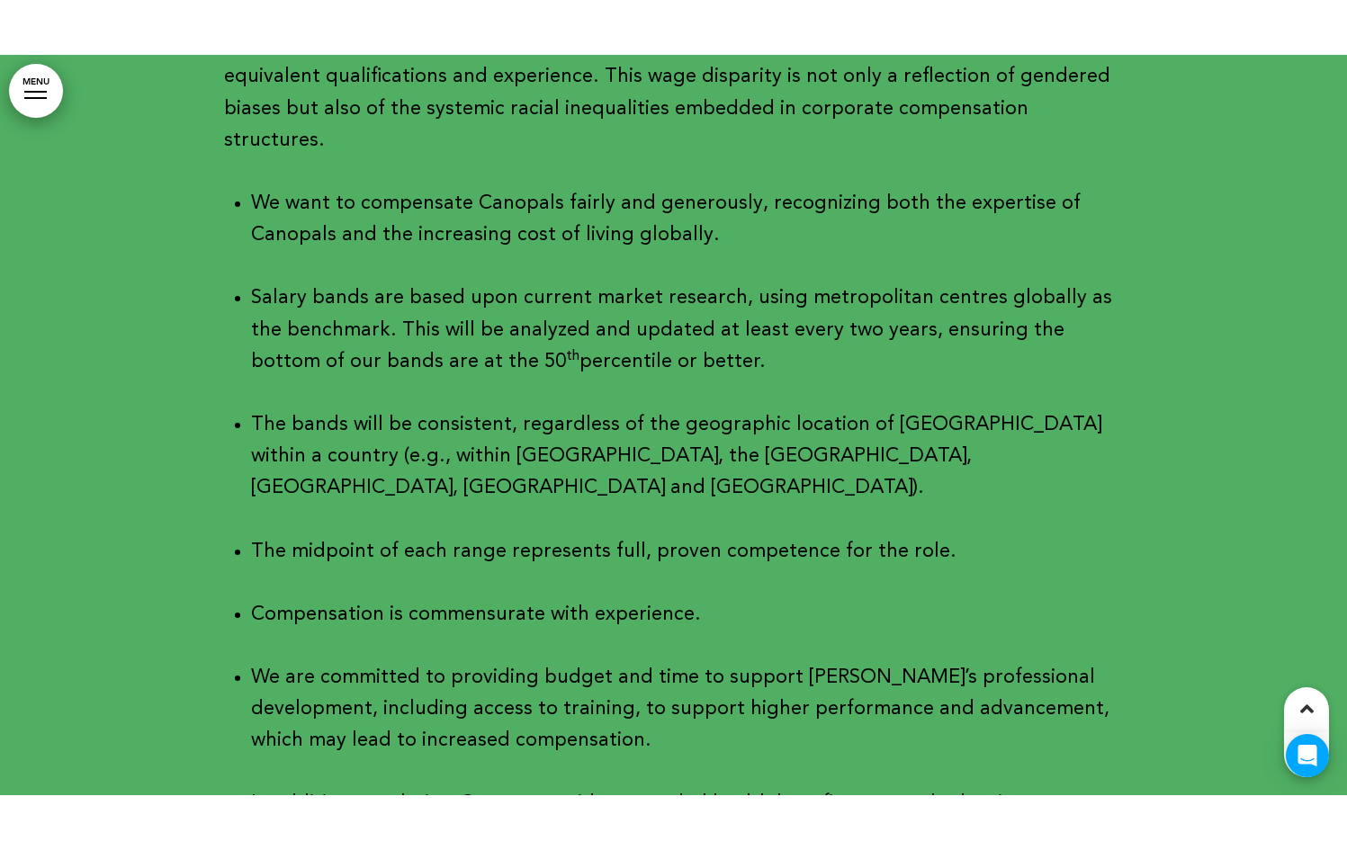
scroll to position [31687, 0]
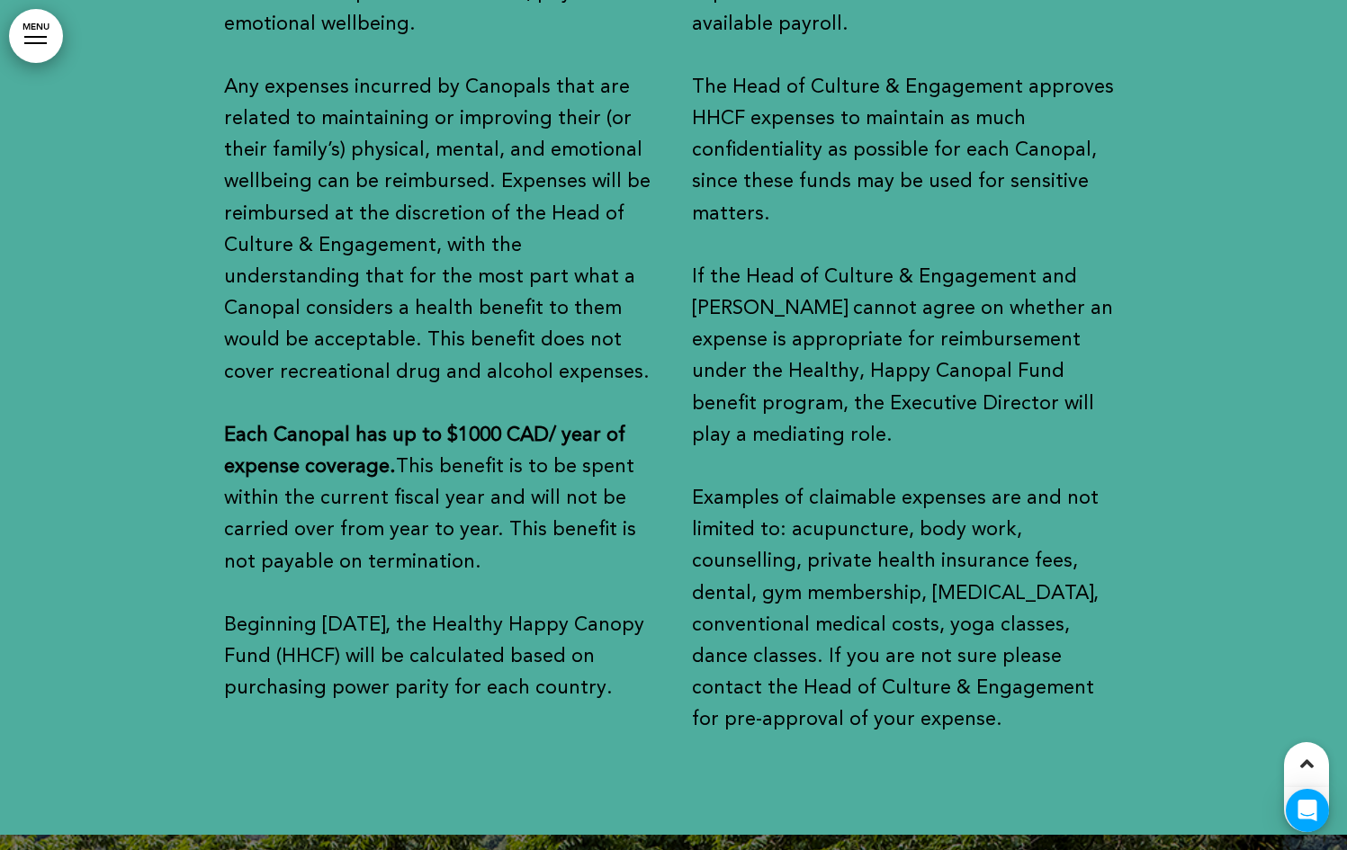
scroll to position [31615, 0]
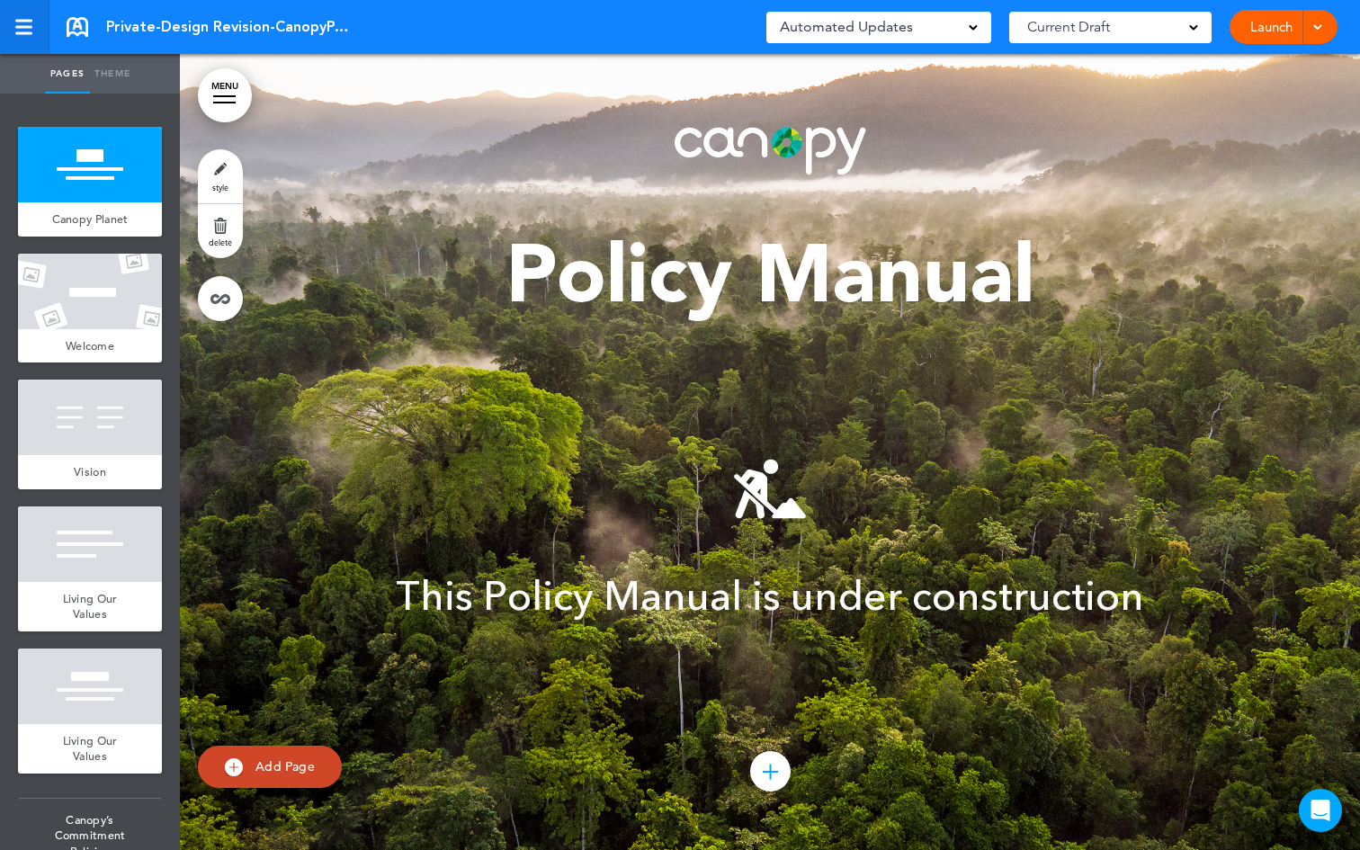
click at [37, 39] on link at bounding box center [24, 27] width 49 height 54
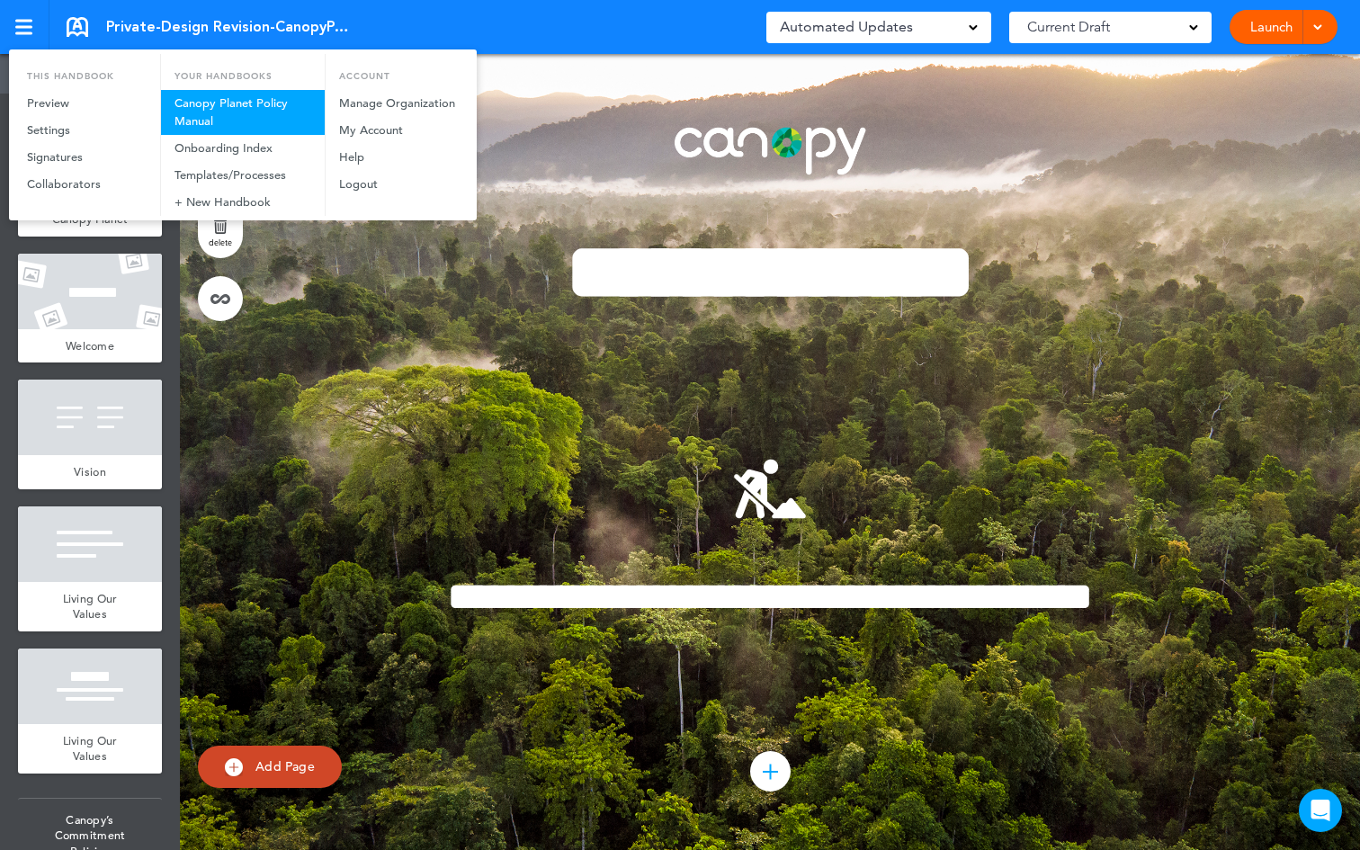
click at [248, 118] on link "Canopy Planet Policy Manual" at bounding box center [243, 112] width 164 height 45
